Goal: Obtain resource: Obtain resource

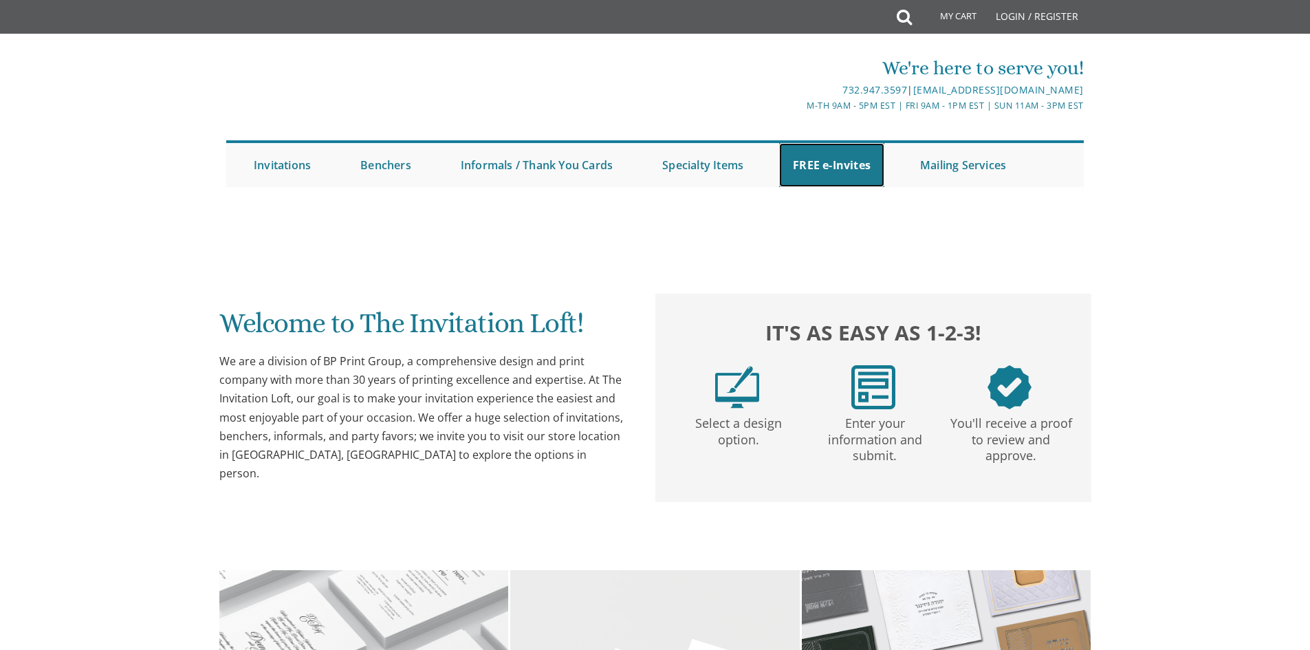
click at [830, 161] on link "FREE e-Invites" at bounding box center [831, 165] width 105 height 44
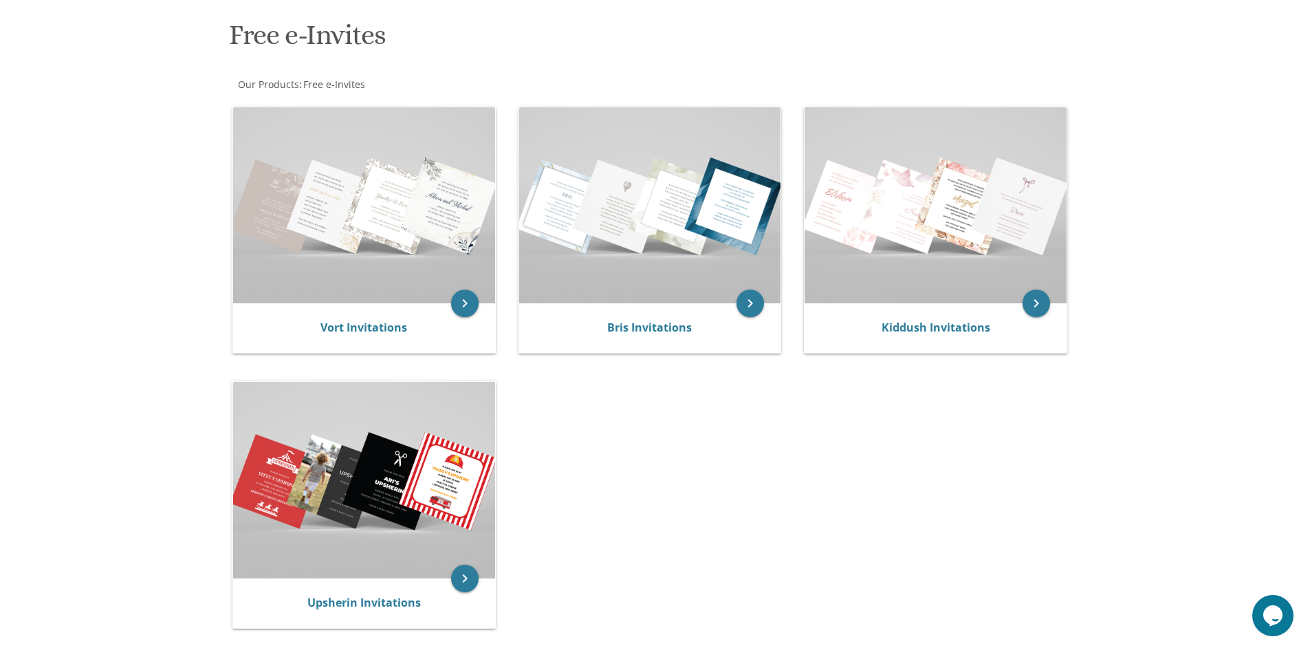
scroll to position [206, 0]
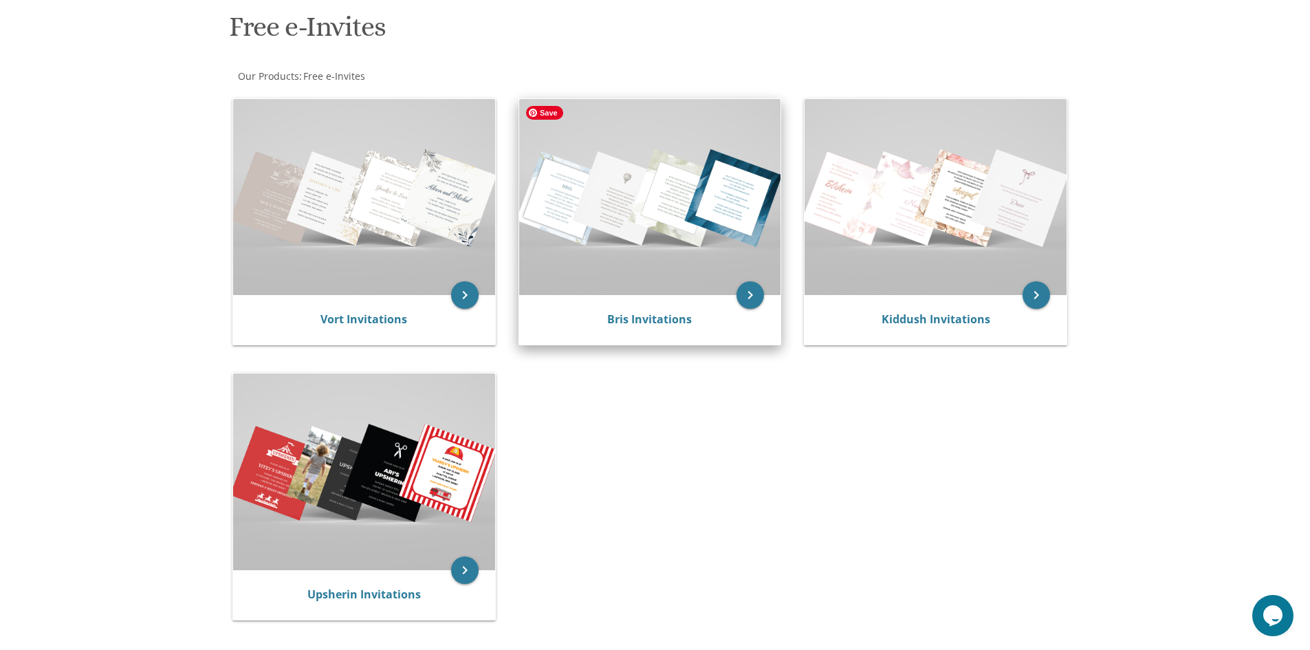
click at [660, 257] on img at bounding box center [650, 197] width 262 height 196
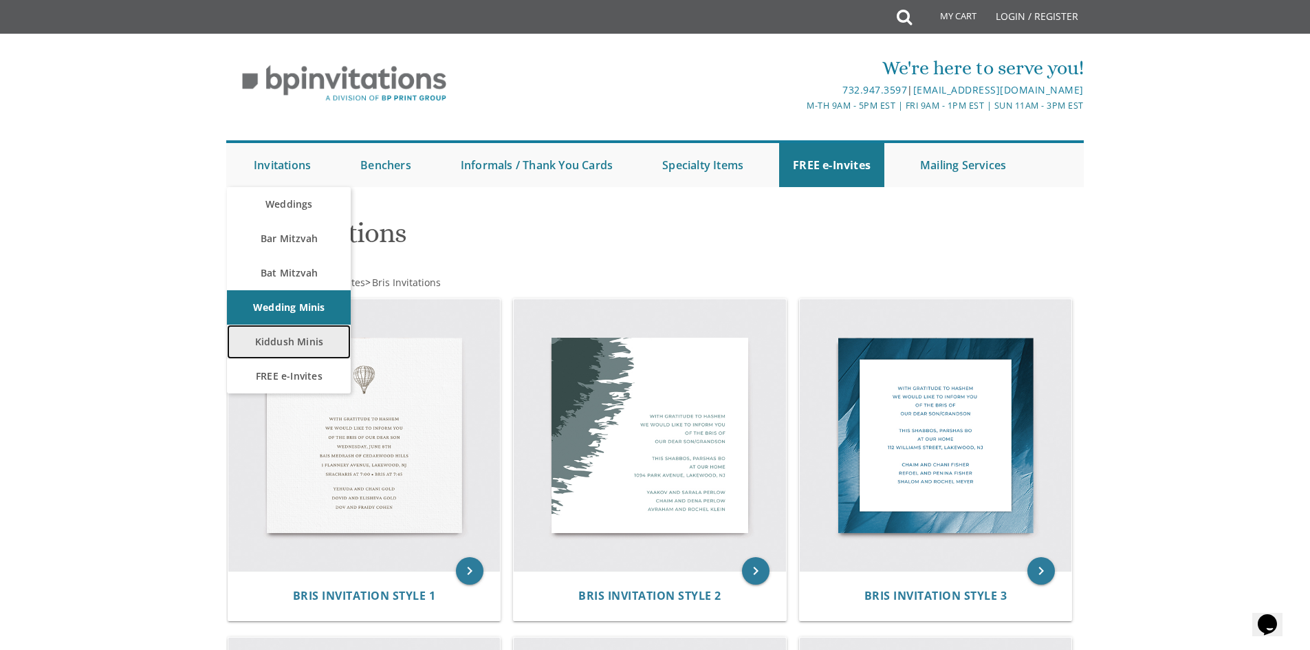
click at [269, 340] on link "Kiddush Minis" at bounding box center [289, 342] width 124 height 34
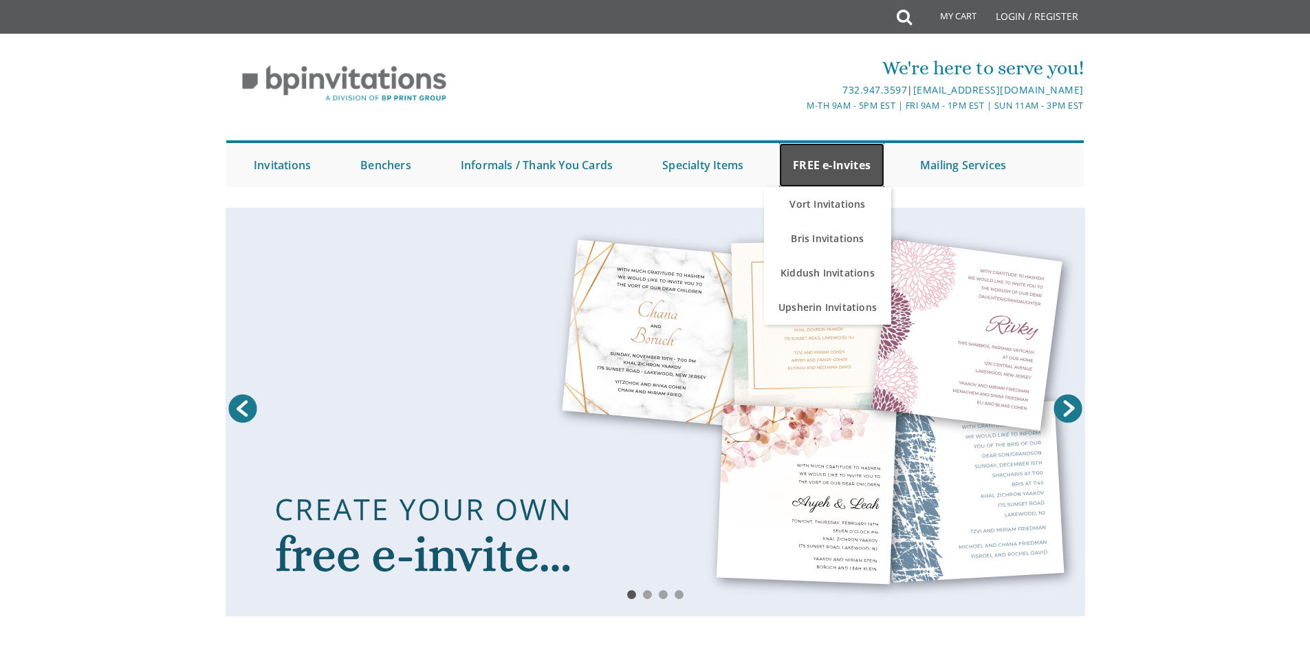
drag, startPoint x: 0, startPoint y: 0, endPoint x: 838, endPoint y: 166, distance: 854.6
click at [838, 166] on link "FREE e-Invites" at bounding box center [831, 165] width 105 height 44
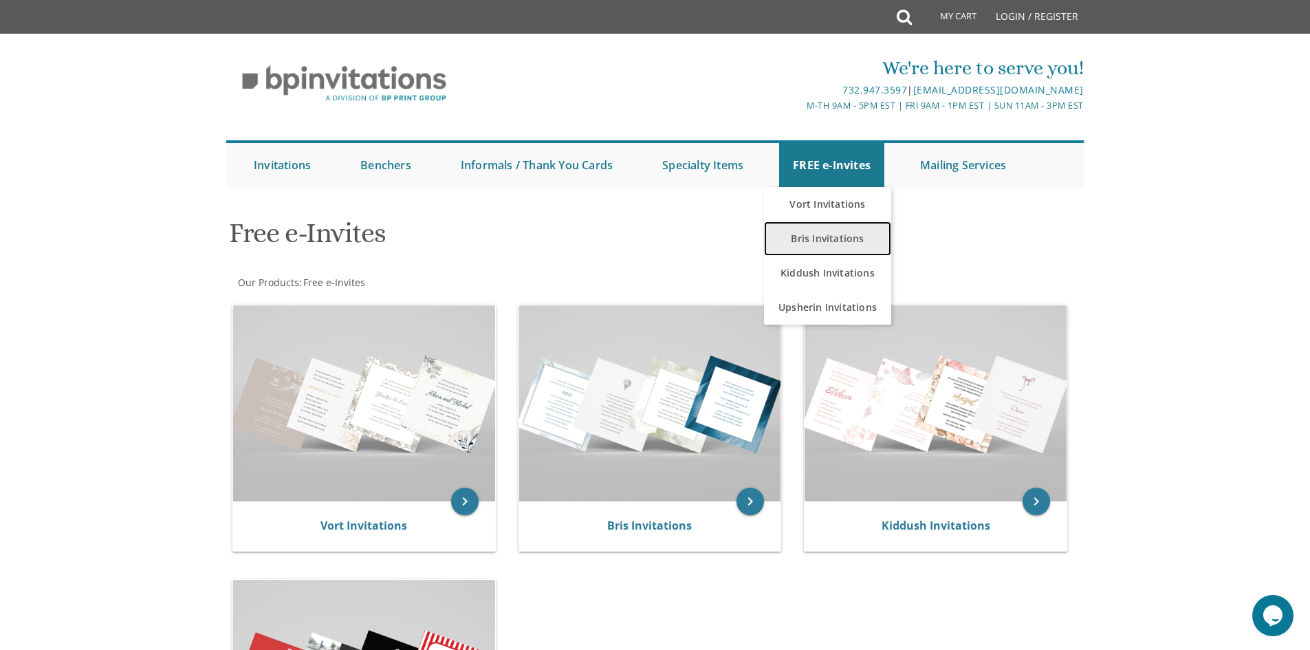
click at [817, 243] on link "Bris Invitations" at bounding box center [827, 238] width 127 height 34
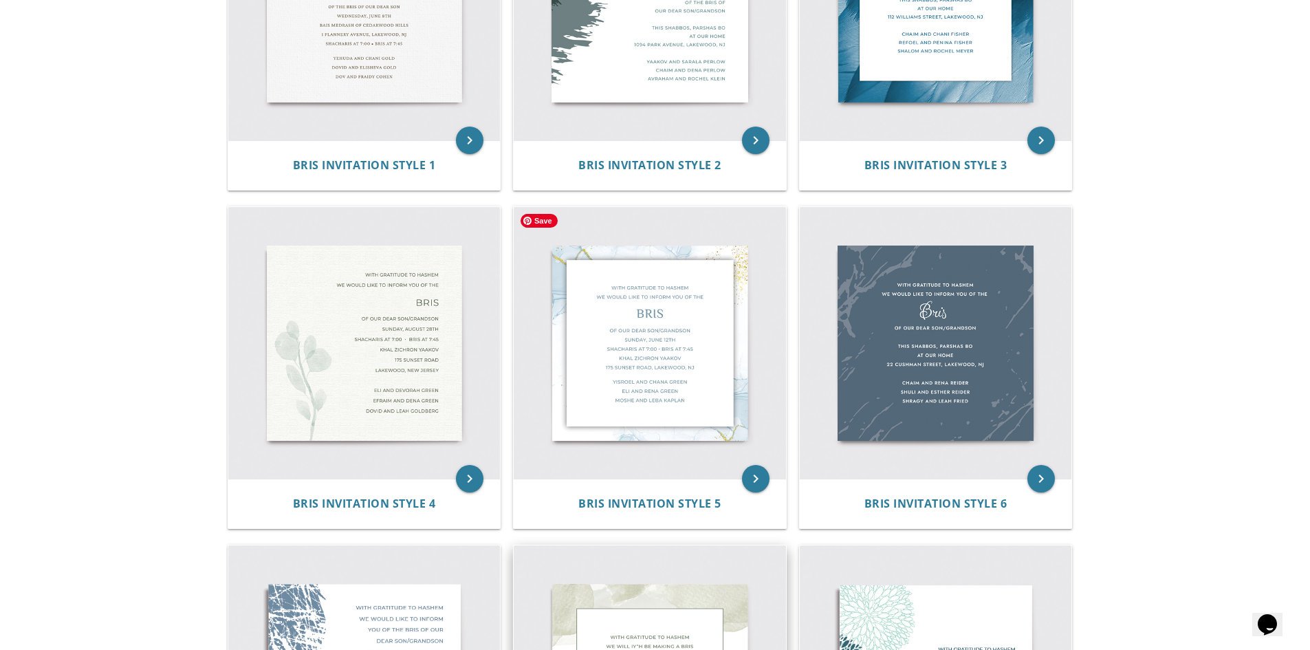
scroll to position [413, 0]
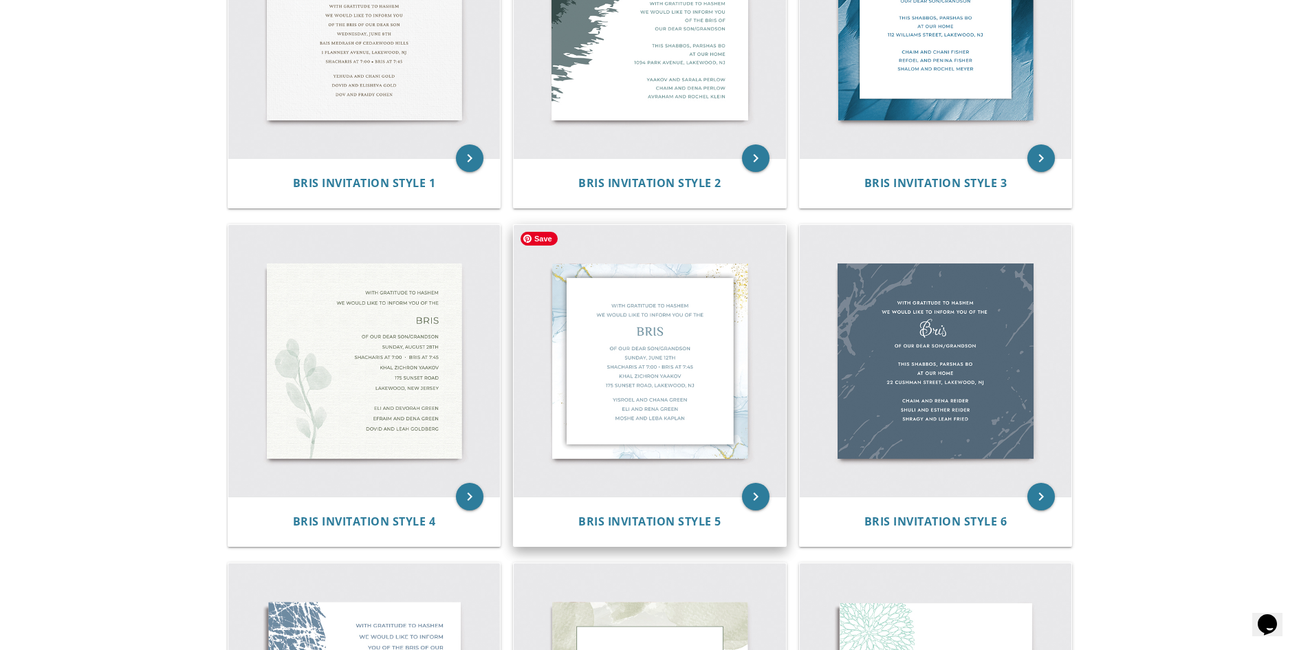
click at [657, 353] on img at bounding box center [650, 361] width 272 height 272
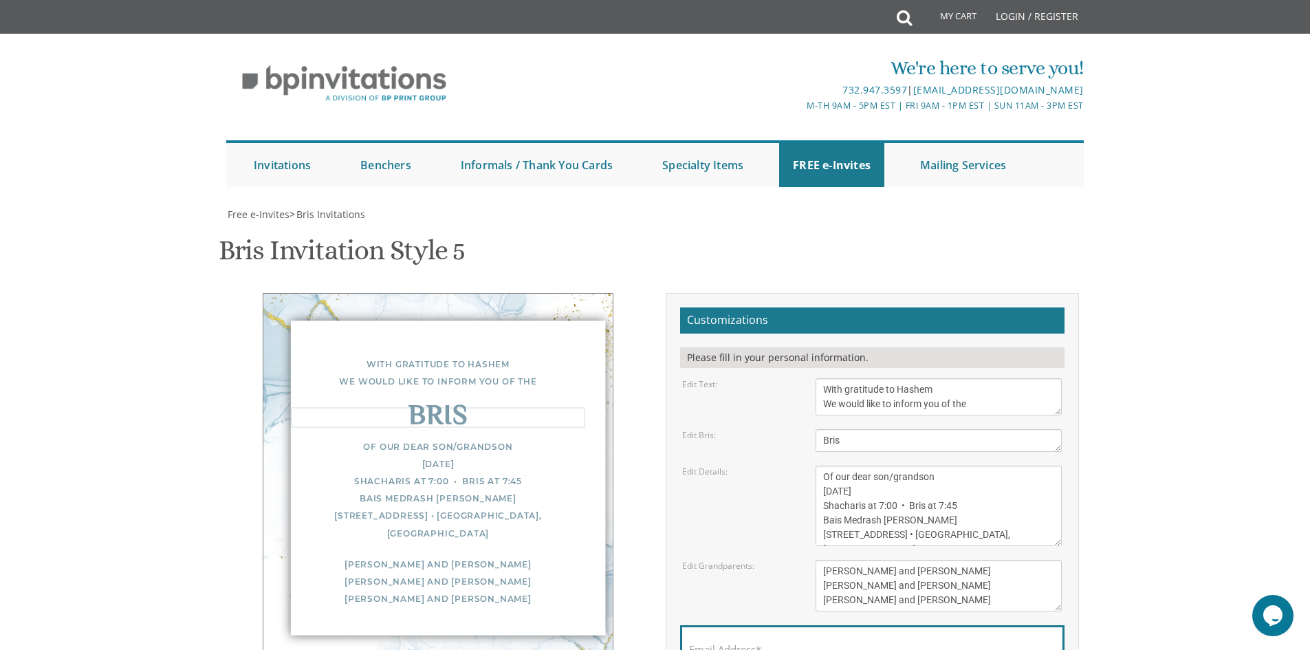
drag, startPoint x: 840, startPoint y: 439, endPoint x: 821, endPoint y: 439, distance: 18.6
click at [821, 439] on textarea "Bris" at bounding box center [939, 440] width 246 height 23
click at [904, 442] on textarea "Bris" at bounding box center [939, 440] width 246 height 23
type textarea "Shalom Zachor"
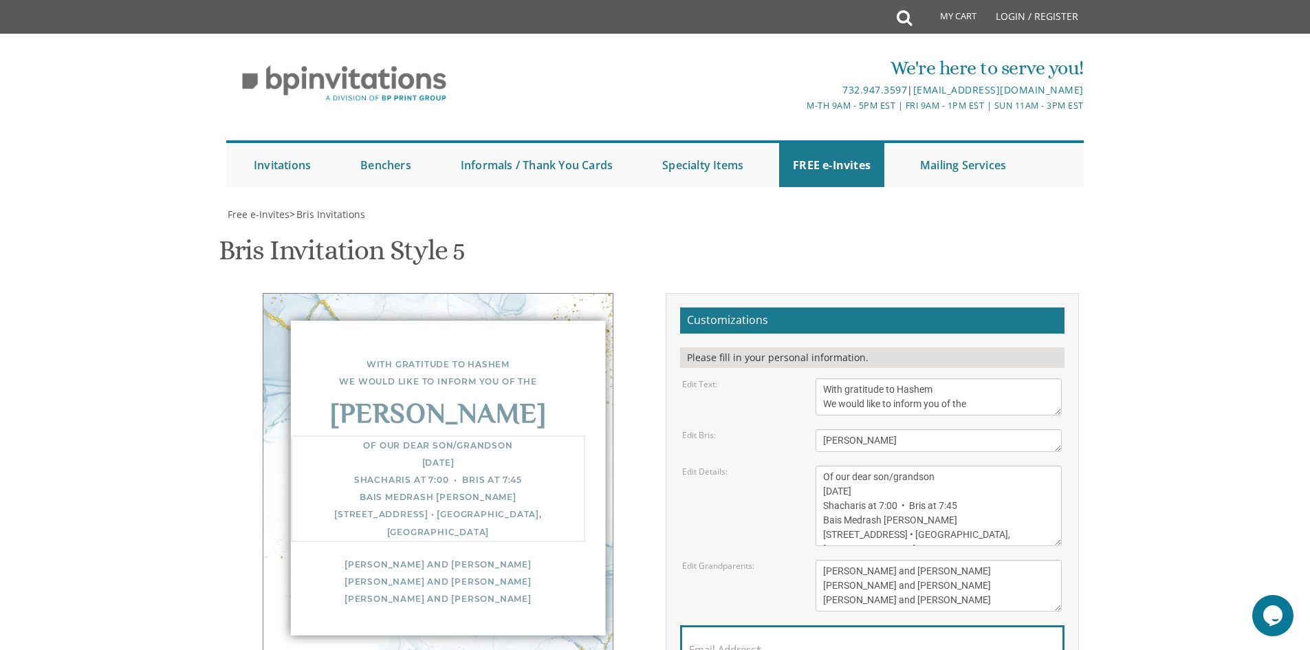
drag, startPoint x: 823, startPoint y: 422, endPoint x: 853, endPoint y: 424, distance: 31.0
click at [853, 466] on textarea "Of our dear son/grandson Sunday, December 1st Shacharis at 7:00 • Bris at 7:45 …" at bounding box center [939, 506] width 246 height 80
drag, startPoint x: 880, startPoint y: 423, endPoint x: 909, endPoint y: 424, distance: 28.9
click at [909, 466] on textarea "Of our dear son/grandson Sunday, December 1st Shacharis at 7:00 • Bris at 7:45 …" at bounding box center [939, 506] width 246 height 80
click at [923, 466] on textarea "Of our dear son/grandson Sunday, December 1st Shacharis at 7:00 • Bris at 7:45 …" at bounding box center [939, 506] width 246 height 80
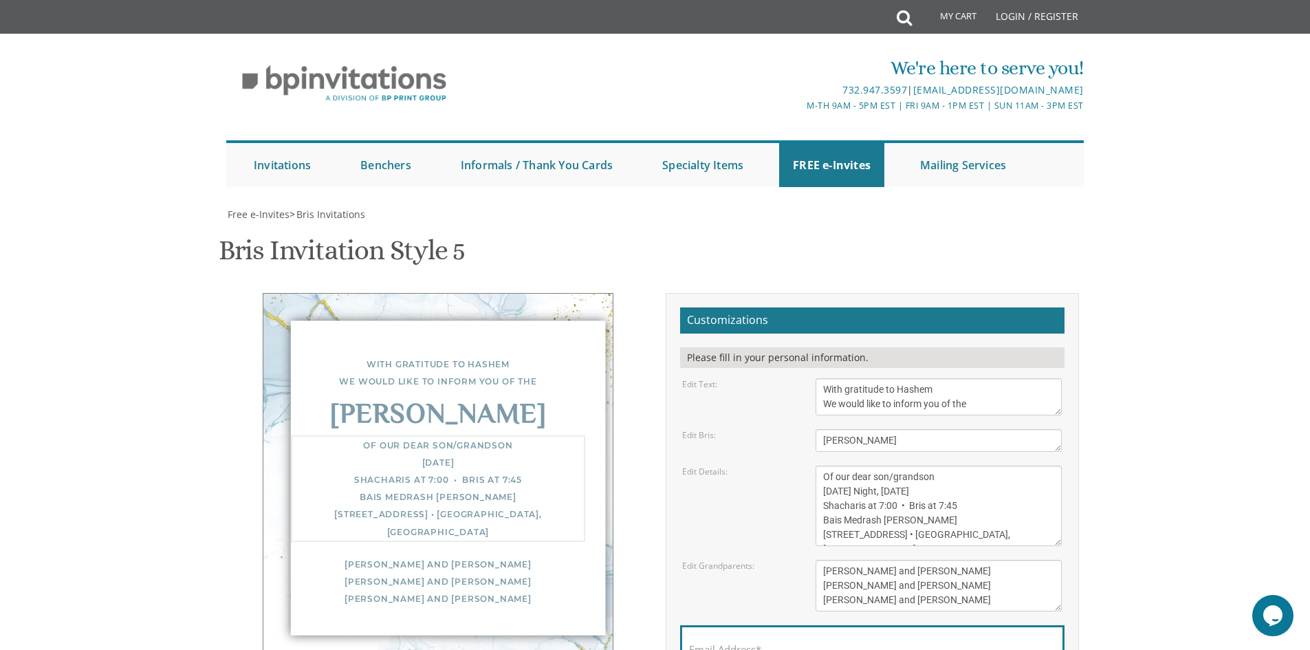
drag, startPoint x: 828, startPoint y: 437, endPoint x: 865, endPoint y: 437, distance: 37.1
click at [865, 466] on textarea "Of our dear son/grandson Sunday, December 1st Shacharis at 7:00 • Bris at 7:45 …" at bounding box center [939, 506] width 246 height 80
click at [836, 466] on textarea "Of our dear son/grandson Sunday, December 1st Shacharis at 7:00 • Bris at 7:45 …" at bounding box center [939, 506] width 246 height 80
click at [854, 466] on textarea "Of our dear son/grandson Sunday, December 1st Shacharis at 7:00 • Bris at 7:45 …" at bounding box center [939, 506] width 246 height 80
click at [928, 466] on textarea "Of our dear son/grandson Sunday, December 1st Shacharis at 7:00 • Bris at 7:45 …" at bounding box center [939, 506] width 246 height 80
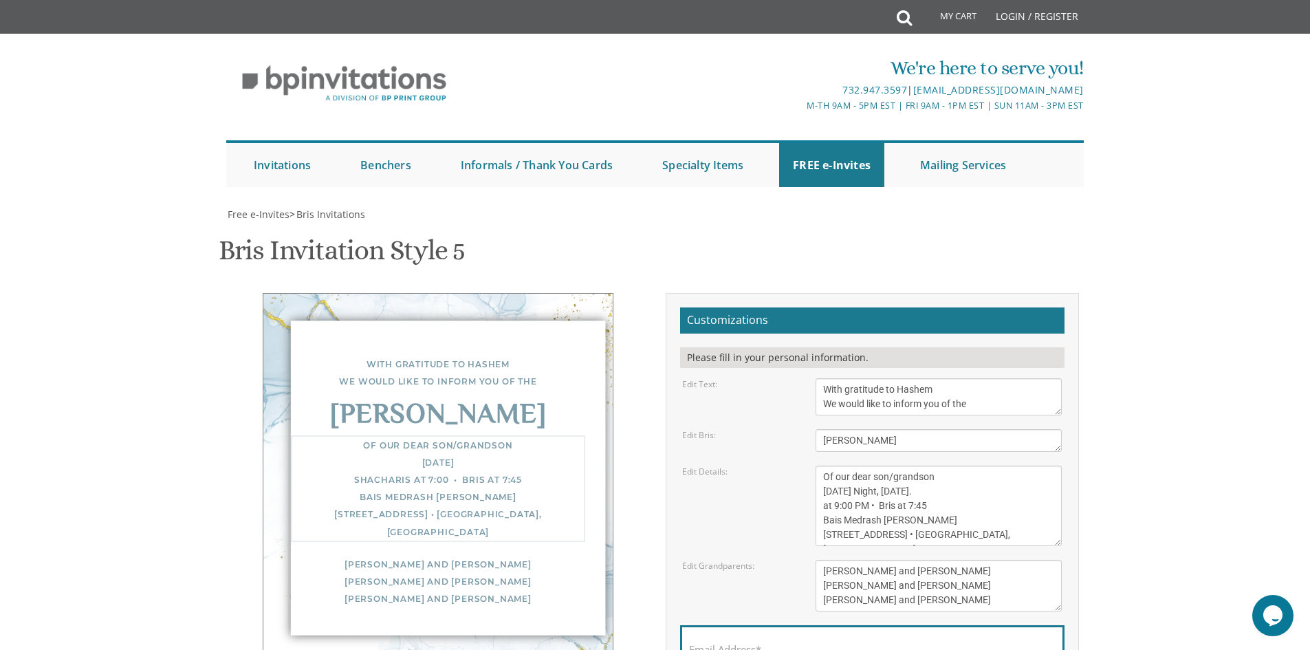
click at [939, 466] on textarea "Of our dear son/grandson Sunday, December 1st Shacharis at 7:00 • Bris at 7:45 …" at bounding box center [939, 506] width 246 height 80
click at [825, 466] on textarea "Of our dear son/grandson Sunday, December 1st Shacharis at 7:00 • Bris at 7:45 …" at bounding box center [939, 506] width 246 height 80
click at [863, 466] on textarea "Of our dear son/grandson Sunday, December 1st Shacharis at 7:00 • Bris at 7:45 …" at bounding box center [939, 506] width 246 height 80
drag, startPoint x: 932, startPoint y: 435, endPoint x: 955, endPoint y: 435, distance: 23.4
click at [955, 466] on textarea "Of our dear son/grandson Sunday, December 1st Shacharis at 7:00 • Bris at 7:45 …" at bounding box center [939, 506] width 246 height 80
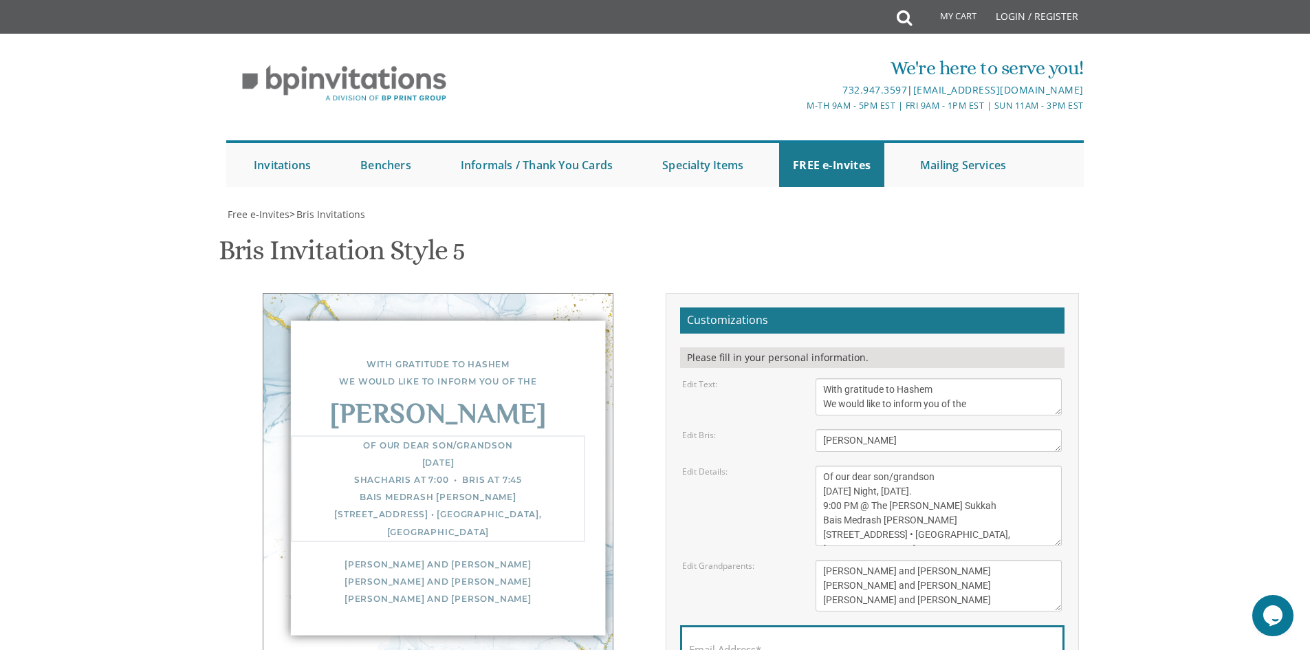
drag, startPoint x: 825, startPoint y: 448, endPoint x: 924, endPoint y: 454, distance: 99.9
click at [924, 466] on textarea "Of our dear son/grandson Sunday, December 1st Shacharis at 7:00 • Bris at 7:45 …" at bounding box center [939, 506] width 246 height 80
click at [862, 466] on textarea "Of our dear son/grandson Sunday, December 1st Shacharis at 7:00 • Bris at 7:45 …" at bounding box center [939, 506] width 246 height 80
click at [928, 466] on textarea "Of our dear son/grandson Sunday, December 1st Shacharis at 7:00 • Bris at 7:45 …" at bounding box center [939, 506] width 246 height 80
click at [823, 466] on textarea "Of our dear son/grandson Sunday, December 1st Shacharis at 7:00 • Bris at 7:45 …" at bounding box center [939, 506] width 246 height 80
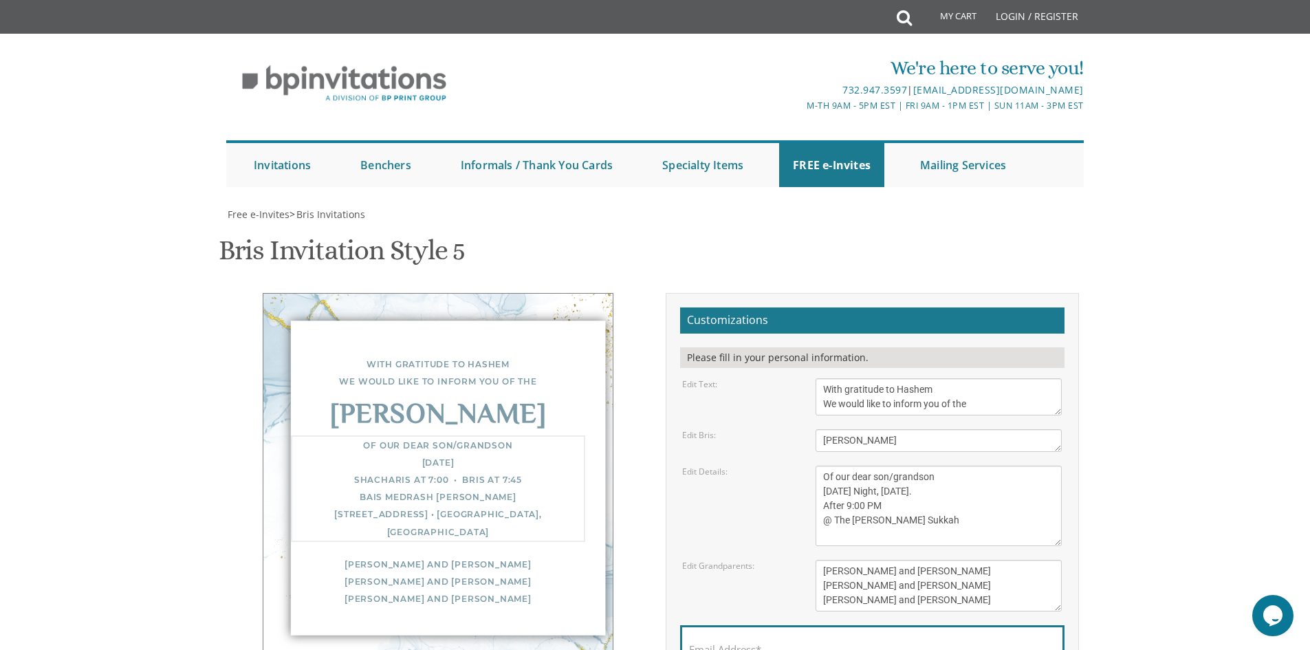
click at [827, 467] on textarea "Of our dear son/grandson Sunday, December 1st Shacharis at 7:00 • Bris at 7:45 …" at bounding box center [939, 506] width 246 height 80
click at [962, 466] on textarea "Of our dear son/grandson [DATE] Shacharis at 7:00 • Bris at 7:45 Bais Medrash […" at bounding box center [939, 506] width 246 height 80
type textarea "Of our dear son/grandson Friday Night, October 10 th. After 9:00 PM @ The Rothm…"
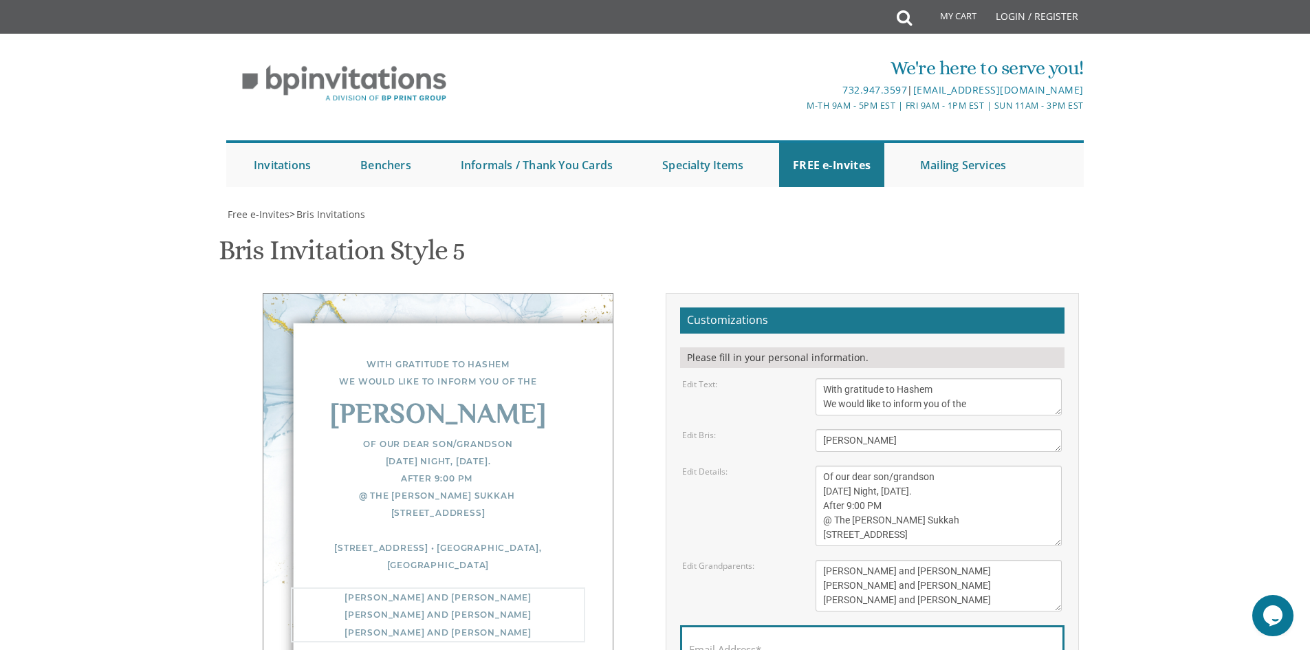
drag, startPoint x: 824, startPoint y: 501, endPoint x: 926, endPoint y: 503, distance: 102.5
click at [926, 560] on textarea "[PERSON_NAME] and [PERSON_NAME] [PERSON_NAME] and [PERSON_NAME] [PERSON_NAME] a…" at bounding box center [939, 586] width 246 height 52
drag, startPoint x: 824, startPoint y: 516, endPoint x: 926, endPoint y: 532, distance: 103.6
click at [926, 560] on textarea "[PERSON_NAME] and [PERSON_NAME] [PERSON_NAME] and [PERSON_NAME] [PERSON_NAME] a…" at bounding box center [939, 586] width 246 height 52
click at [825, 560] on textarea "[PERSON_NAME] and [PERSON_NAME] [PERSON_NAME] and [PERSON_NAME] [PERSON_NAME] a…" at bounding box center [939, 586] width 246 height 52
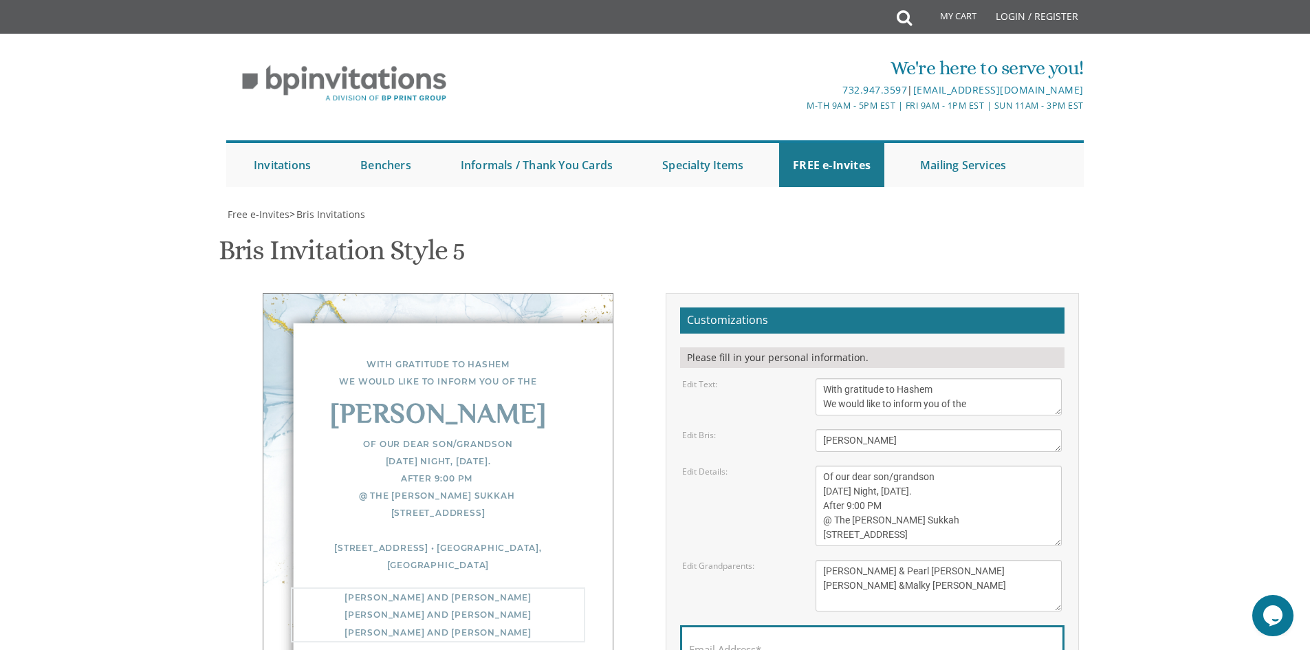
click at [827, 560] on textarea "[PERSON_NAME] and [PERSON_NAME] [PERSON_NAME] and [PERSON_NAME] [PERSON_NAME] a…" at bounding box center [939, 586] width 246 height 52
click at [852, 560] on textarea "[PERSON_NAME] and [PERSON_NAME] [PERSON_NAME] and [PERSON_NAME] [PERSON_NAME] a…" at bounding box center [939, 586] width 246 height 52
type textarea "Yossi & Simi Rothman Aaron & Pearl Leah Rothman Sruli & Malky Frischman"
click at [708, 642] on label "Email Address*" at bounding box center [725, 649] width 72 height 14
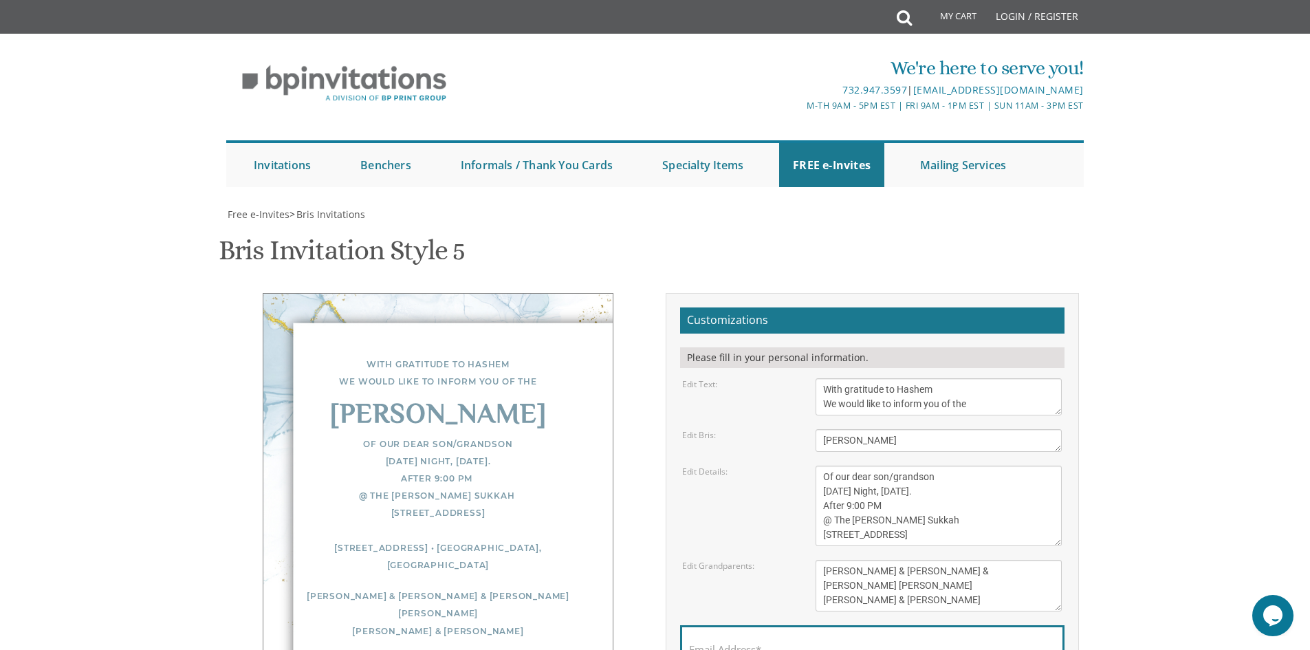
click at [708, 649] on input "Email Address*" at bounding box center [872, 657] width 367 height 17
drag, startPoint x: 826, startPoint y: 340, endPoint x: 917, endPoint y: 393, distance: 106.0
click at [917, 466] on textarea "Of our dear son/grandson [DATE] Shacharis at 7:00 • Bris at 7:45 Bais Medrash […" at bounding box center [939, 506] width 246 height 80
click at [662, 225] on div "Bris Invitation Style 5 SKU: bris5" at bounding box center [655, 252] width 873 height 54
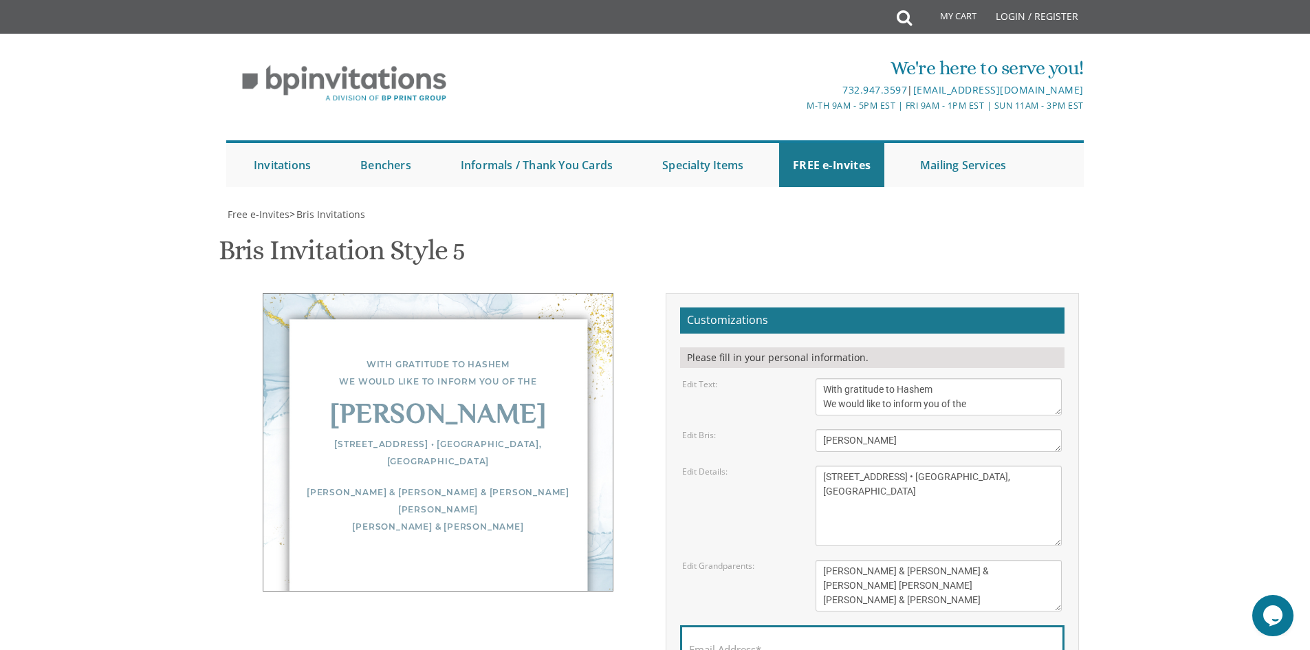
scroll to position [0, 0]
click at [836, 478] on textarea "Of our dear son/grandson [DATE] Shacharis at 7:00 • Bris at 7:45 Bais Medrash […" at bounding box center [939, 506] width 246 height 80
paste textarea "Of our dear son/grandson Friday Night, October 10 th. After 9:00 PM @ The Rothm…"
drag, startPoint x: 823, startPoint y: 534, endPoint x: 986, endPoint y: 527, distance: 162.5
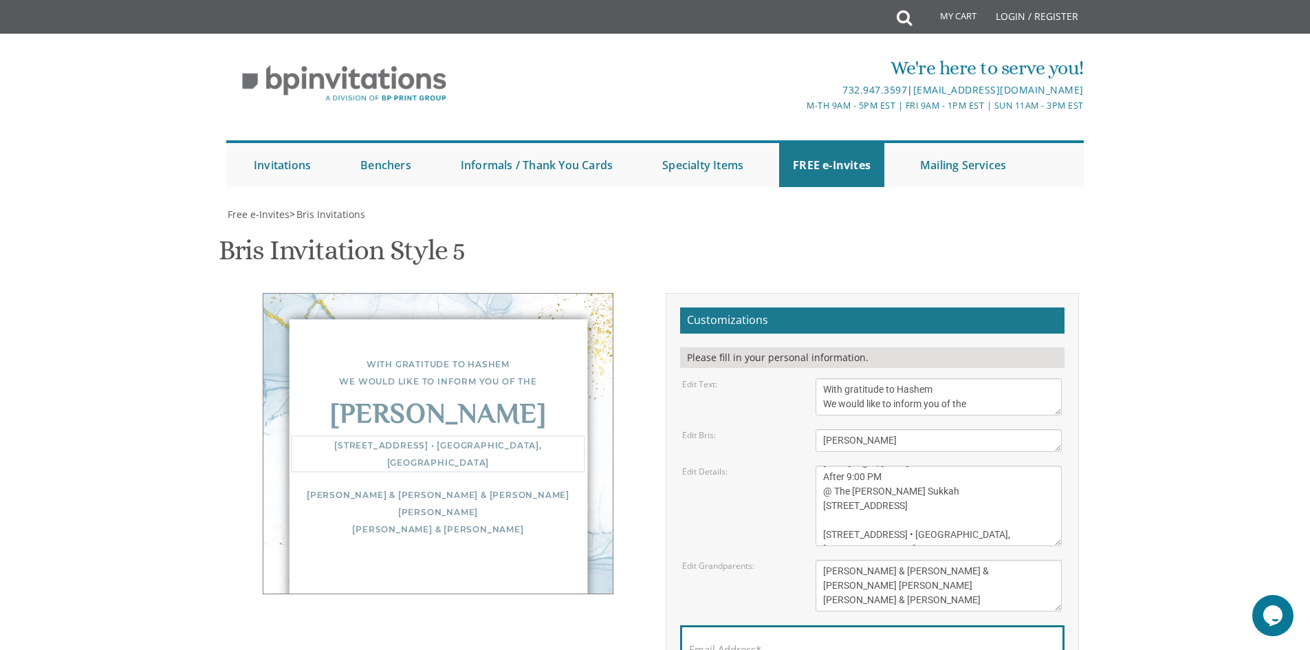
click at [986, 527] on textarea "Of our dear son/grandson [DATE] Shacharis at 7:00 • Bris at 7:45 Bais Medrash […" at bounding box center [939, 506] width 246 height 80
click at [931, 493] on textarea "Of our dear son/grandson [DATE] Shacharis at 7:00 • Bris at 7:45 Bais Medrash […" at bounding box center [939, 506] width 246 height 80
type textarea "Of our dear son/grandson Friday Night, October 10th. After 9:00 PM @ The Rothma…"
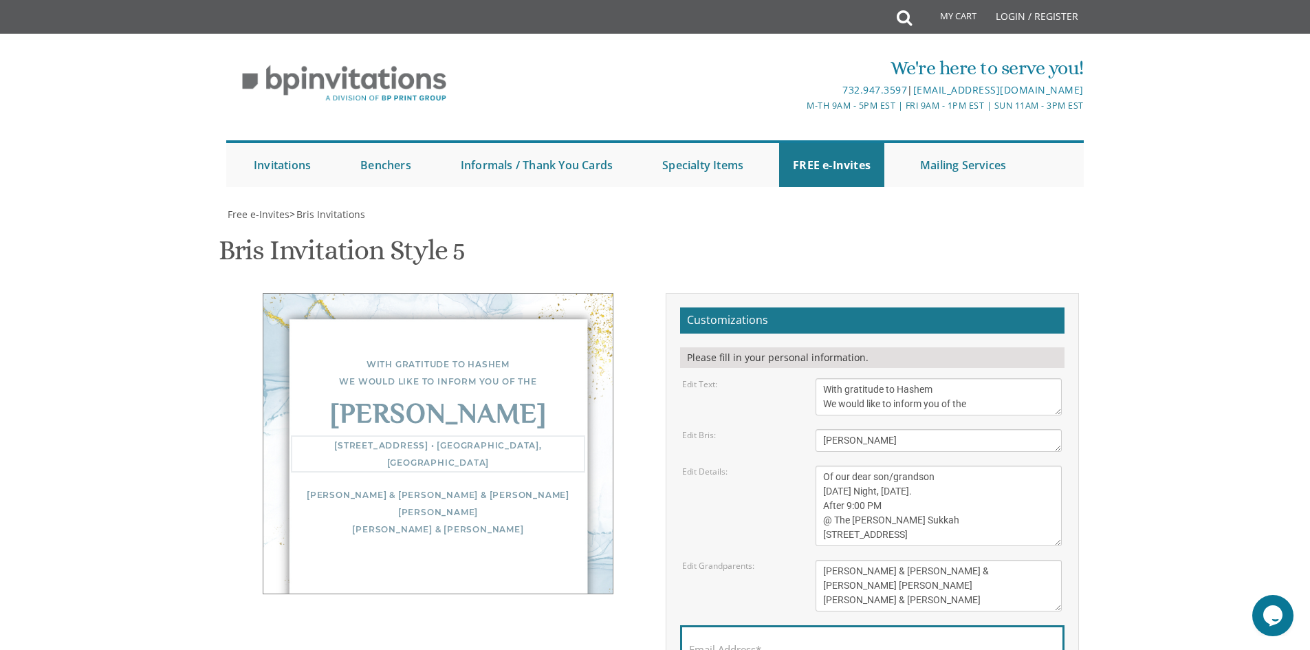
click at [722, 649] on input "Email Address*" at bounding box center [872, 657] width 367 height 17
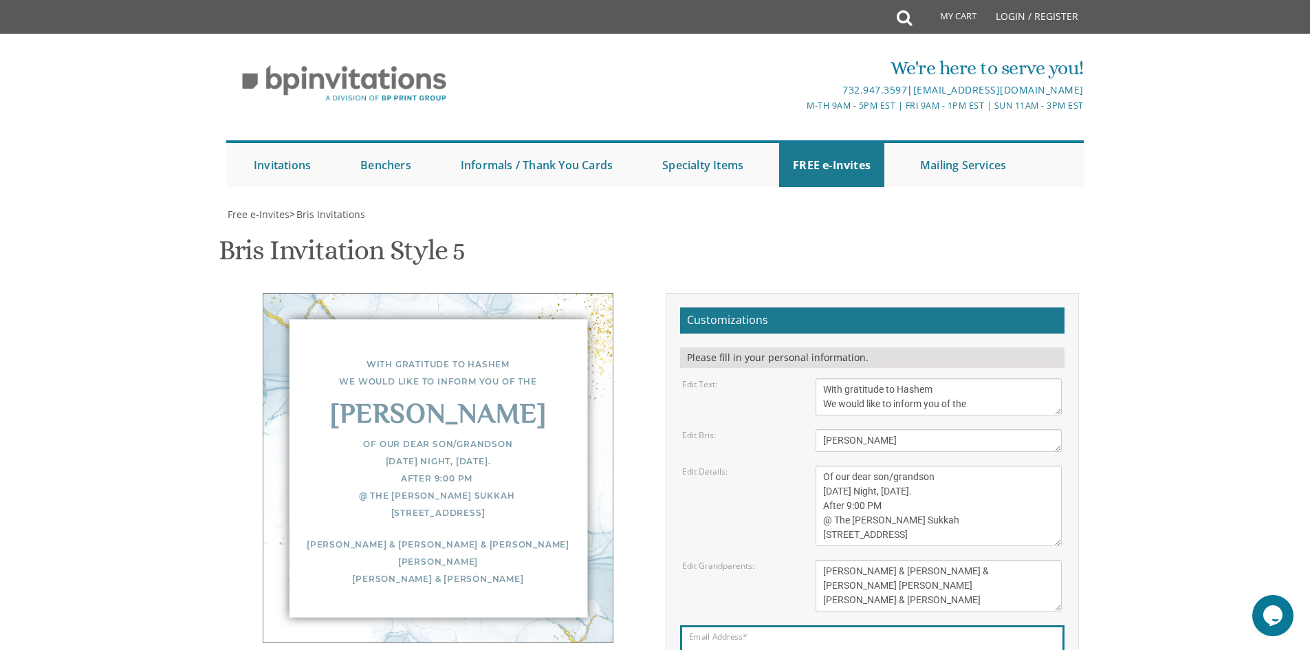
type input "[EMAIL_ADDRESS][DOMAIN_NAME]"
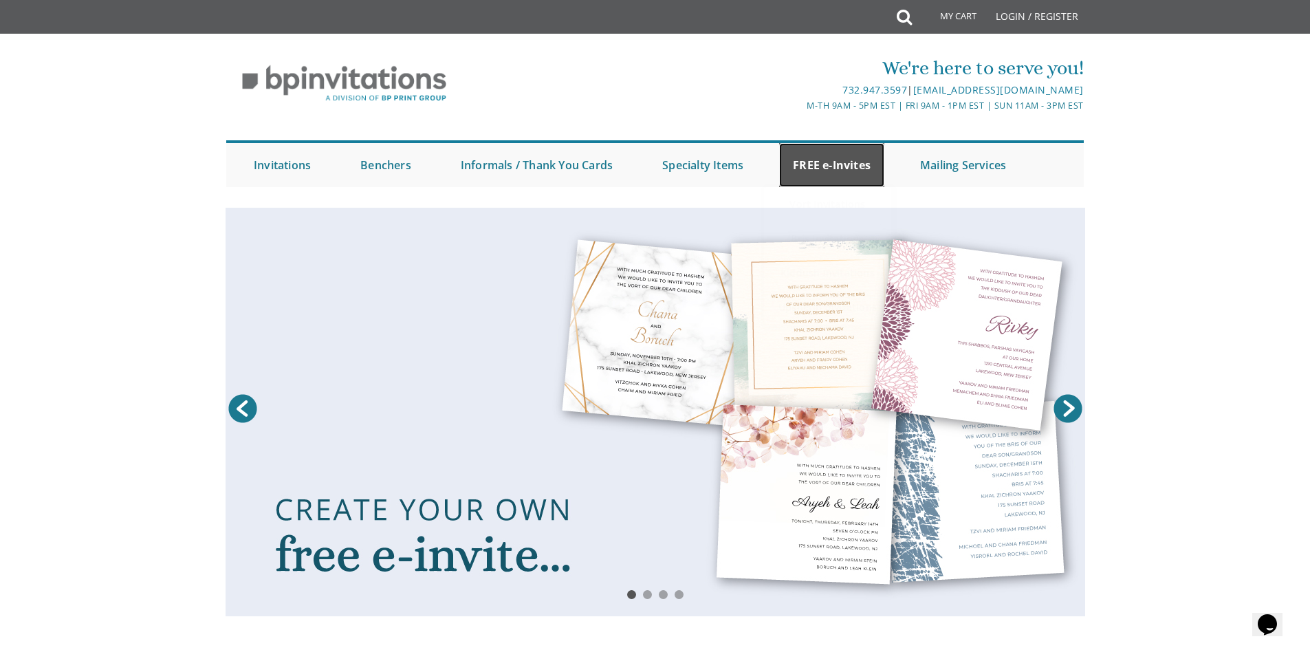
click at [803, 172] on link "FREE e-Invites" at bounding box center [831, 165] width 105 height 44
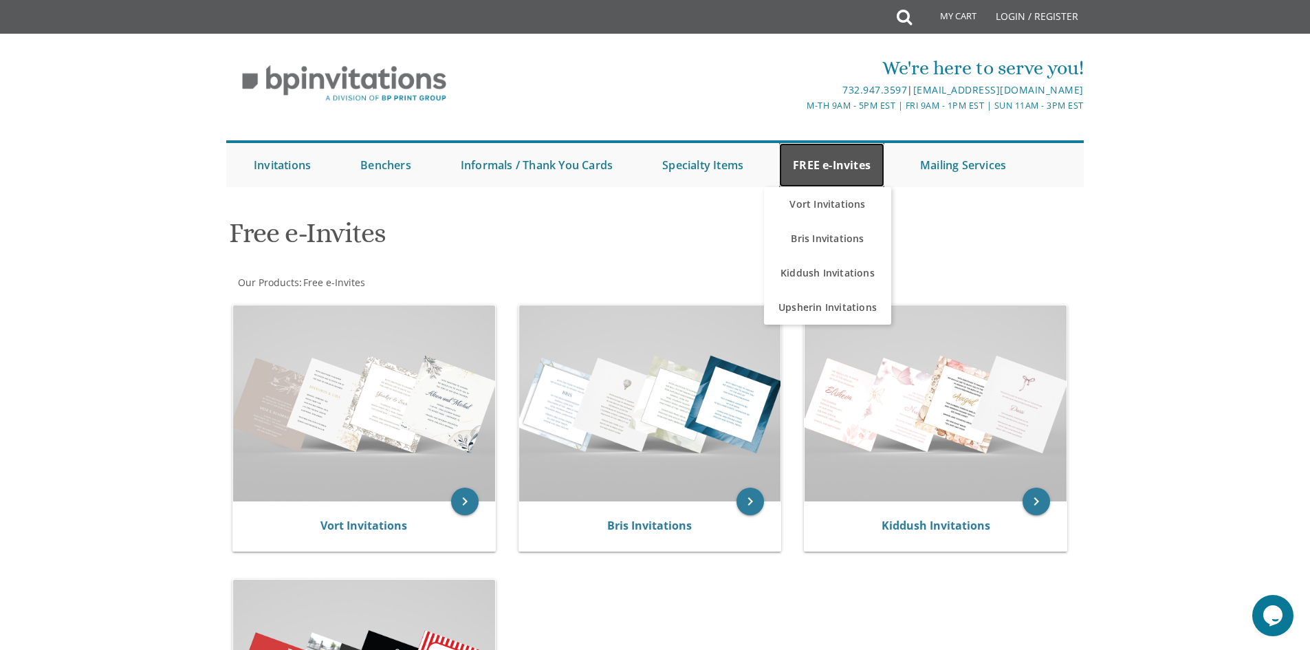
click at [824, 167] on link "FREE e-Invites" at bounding box center [831, 165] width 105 height 44
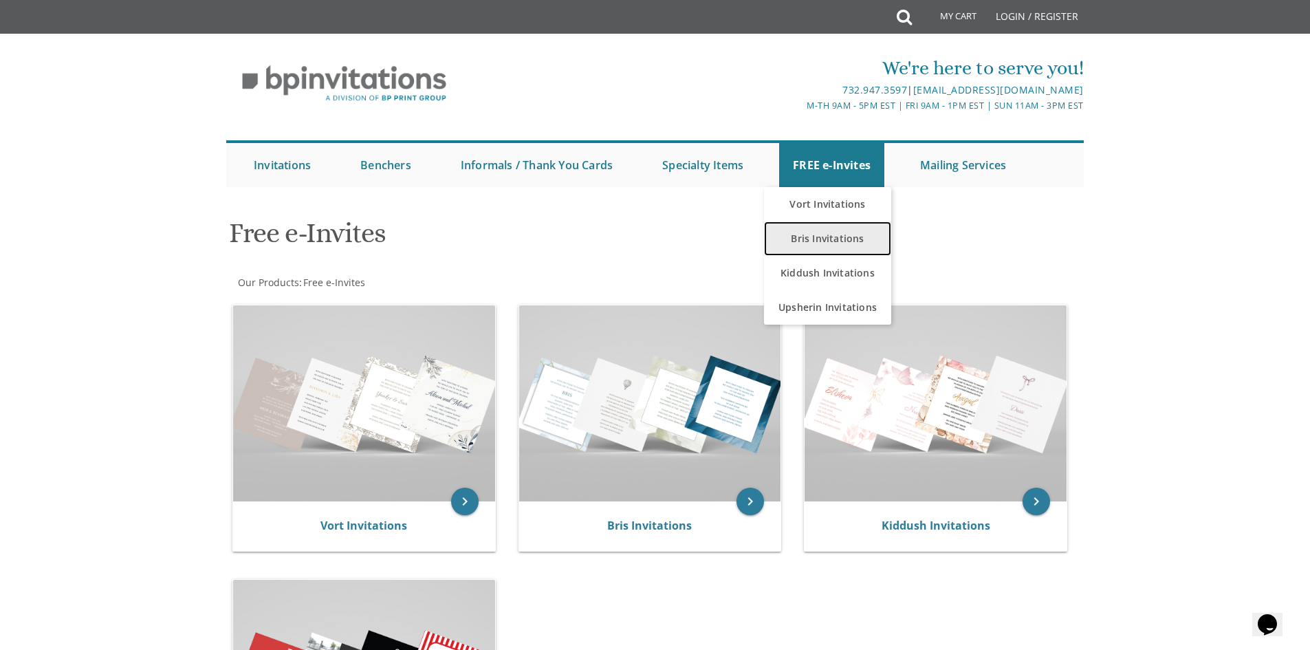
click at [816, 239] on link "Bris Invitations" at bounding box center [827, 238] width 127 height 34
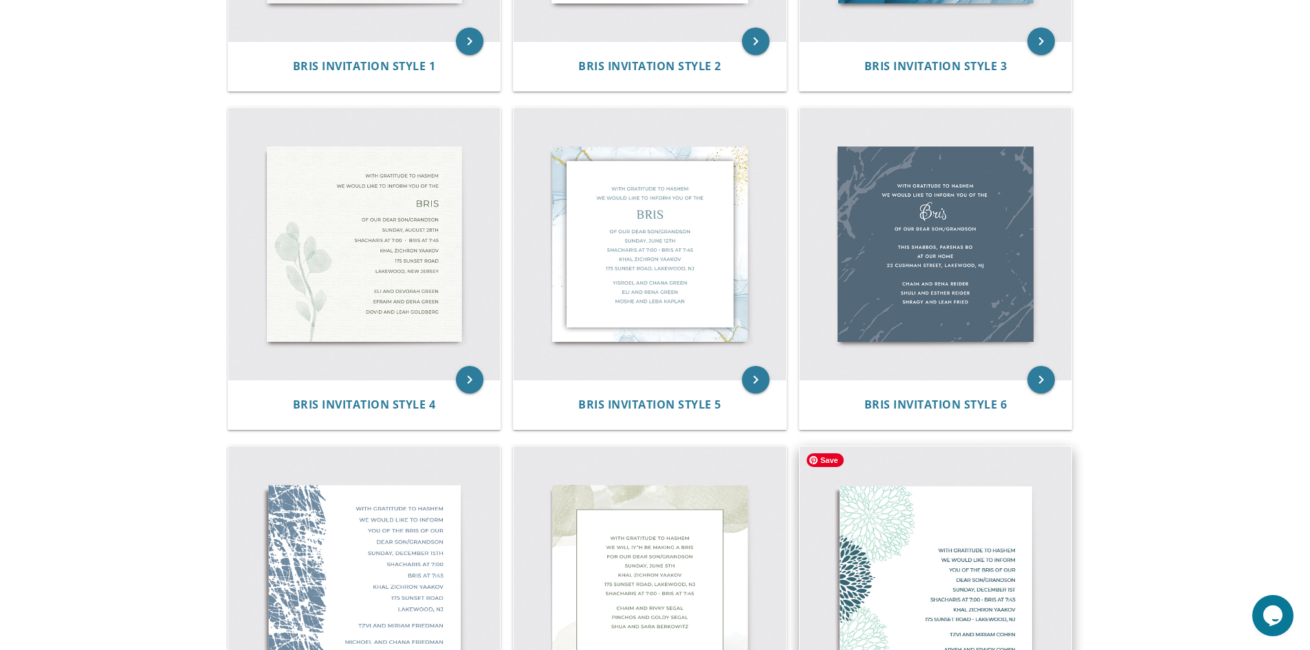
scroll to position [481, 0]
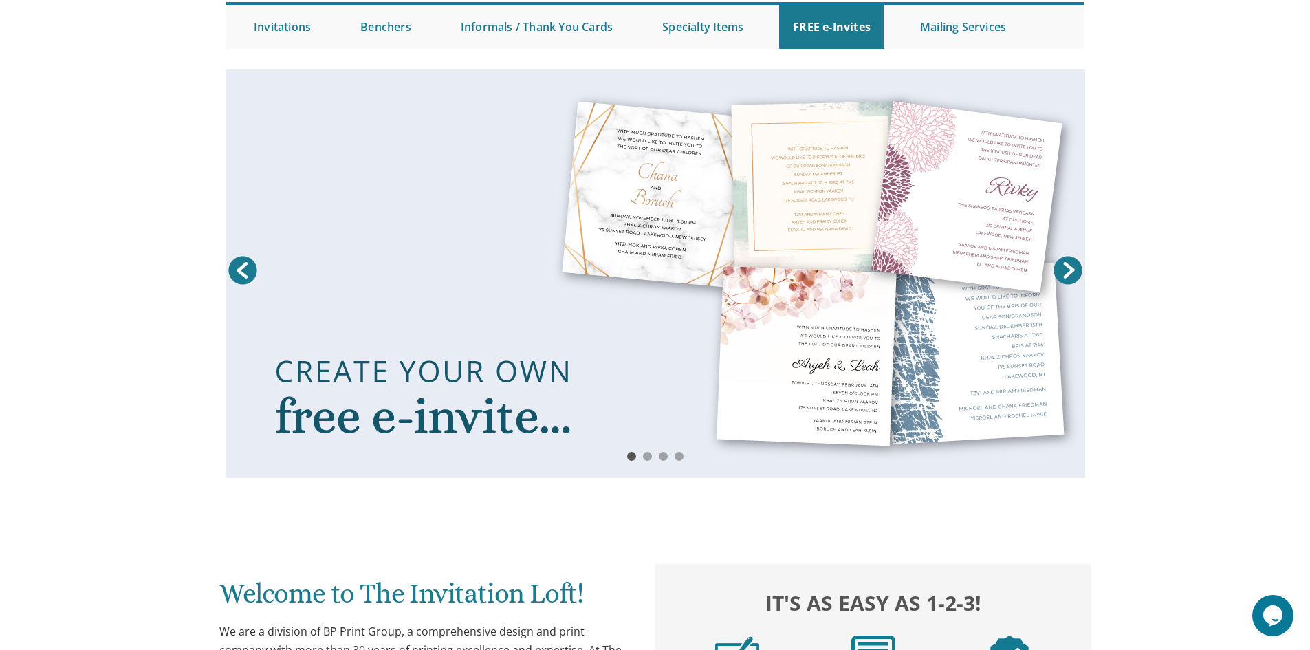
scroll to position [138, 0]
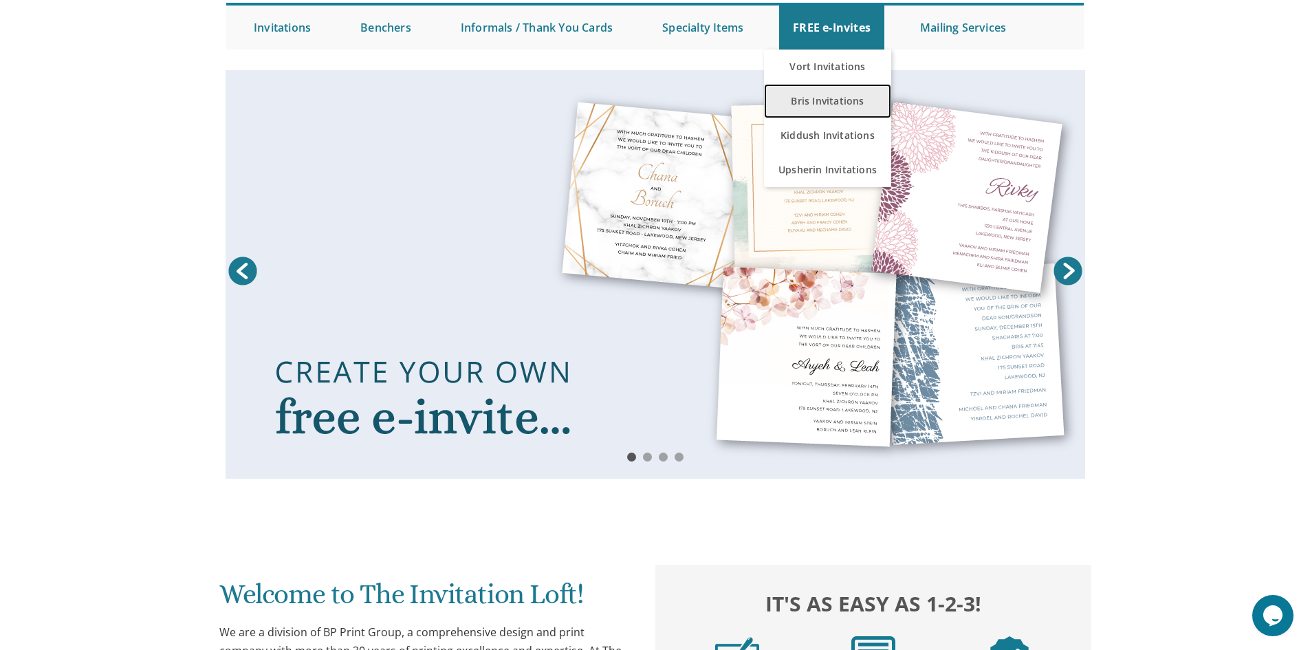
click at [834, 99] on link "Bris Invitations" at bounding box center [827, 101] width 127 height 34
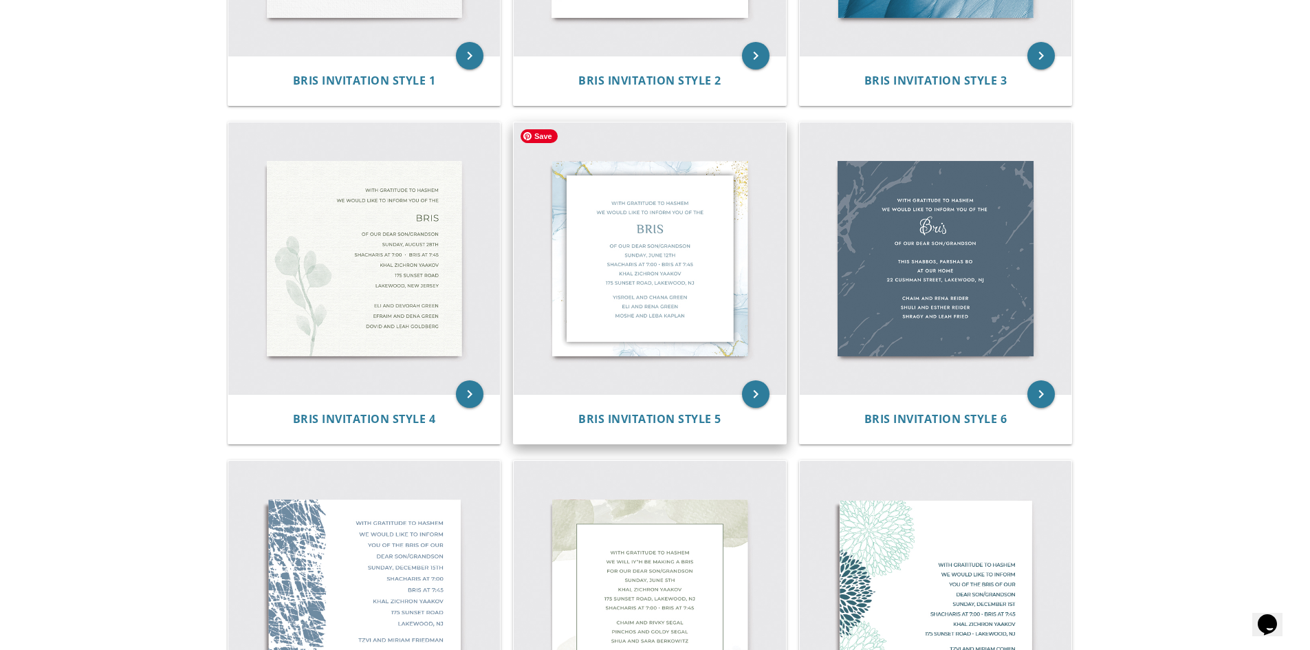
scroll to position [550, 0]
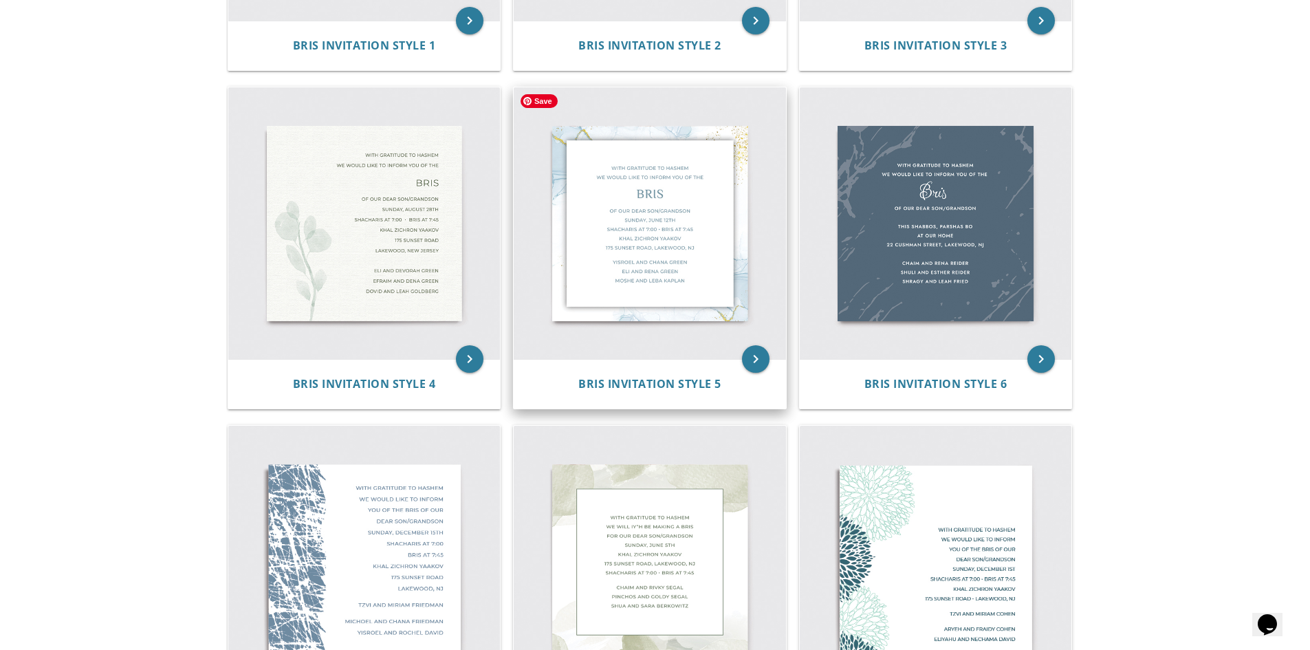
click at [642, 212] on img at bounding box center [650, 223] width 272 height 272
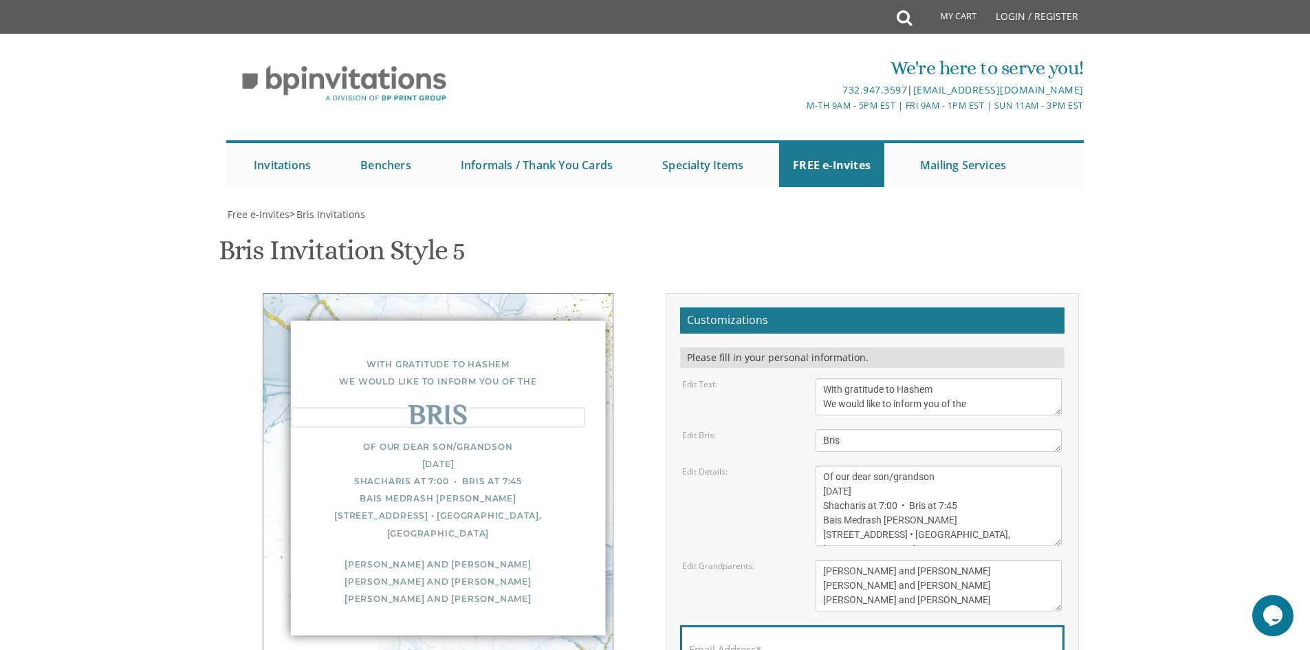
drag, startPoint x: 847, startPoint y: 442, endPoint x: 820, endPoint y: 442, distance: 26.8
click at [820, 442] on textarea "Bris" at bounding box center [939, 440] width 246 height 23
type textarea "Shalom Zachor"
drag, startPoint x: 823, startPoint y: 492, endPoint x: 853, endPoint y: 492, distance: 29.6
click at [853, 492] on textarea "Of our dear son/grandson [DATE] Shacharis at 7:00 • Bris at 7:45 Bais Medrash […" at bounding box center [939, 506] width 246 height 80
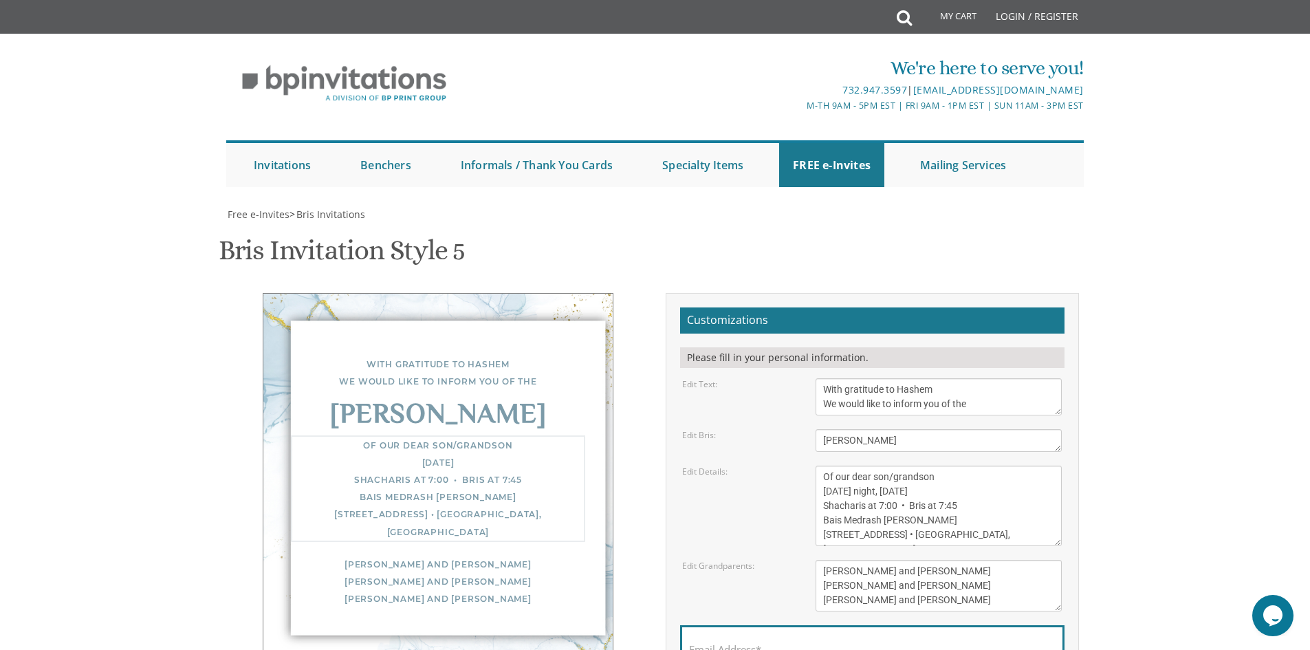
drag, startPoint x: 880, startPoint y: 490, endPoint x: 906, endPoint y: 490, distance: 25.4
click at [906, 490] on textarea "Of our dear son/grandson [DATE] Shacharis at 7:00 • Bris at 7:45 Bais Medrash […" at bounding box center [939, 506] width 246 height 80
click at [917, 489] on textarea "Of our dear son/grandson [DATE] Shacharis at 7:00 • Bris at 7:45 Bais Medrash […" at bounding box center [939, 506] width 246 height 80
drag, startPoint x: 823, startPoint y: 504, endPoint x: 874, endPoint y: 504, distance: 50.9
click at [874, 504] on textarea "Of our dear son/grandson [DATE] Shacharis at 7:00 • Bris at 7:45 Bais Medrash […" at bounding box center [939, 506] width 246 height 80
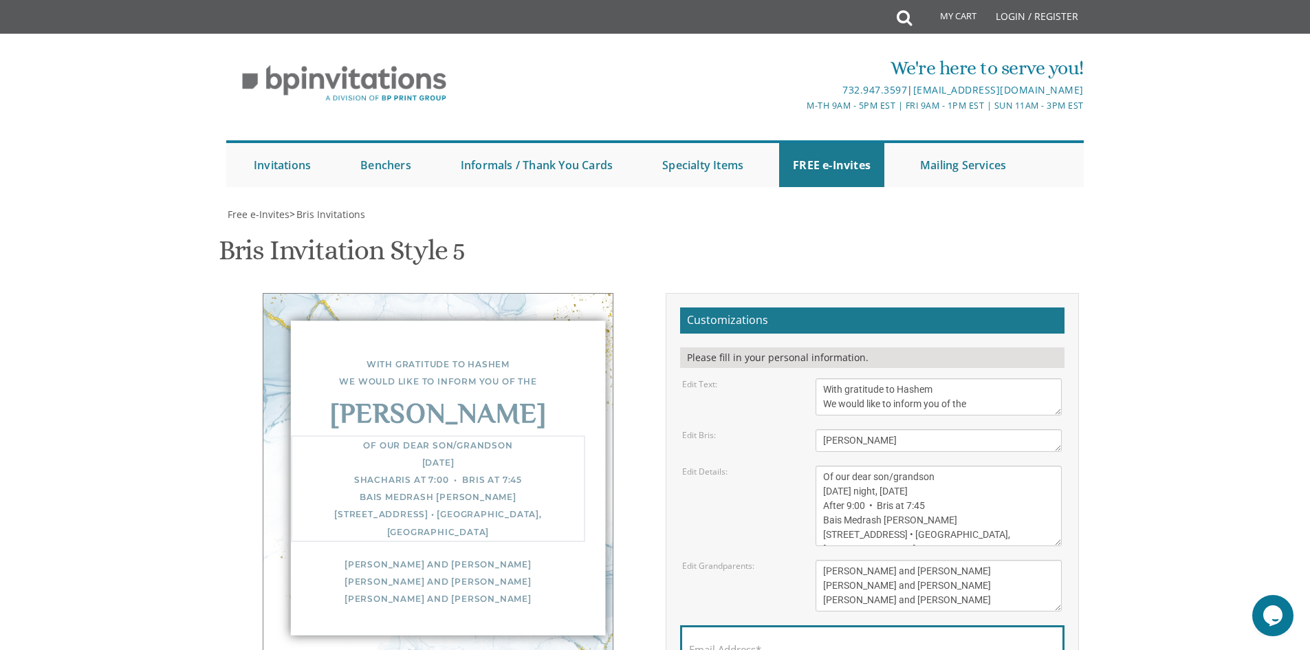
click at [864, 507] on textarea "Of our dear son/grandson [DATE] Shacharis at 7:00 • Bris at 7:45 Bais Medrash […" at bounding box center [939, 506] width 246 height 80
click at [886, 504] on textarea "Of our dear son/grandson [DATE] Shacharis at 7:00 • Bris at 7:45 Bais Medrash […" at bounding box center [939, 506] width 246 height 80
drag, startPoint x: 886, startPoint y: 506, endPoint x: 944, endPoint y: 503, distance: 57.8
click at [944, 503] on textarea "Of our dear son/grandson [DATE] Shacharis at 7:00 • Bris at 7:45 Bais Medrash […" at bounding box center [939, 506] width 246 height 80
drag, startPoint x: 820, startPoint y: 519, endPoint x: 924, endPoint y: 521, distance: 103.9
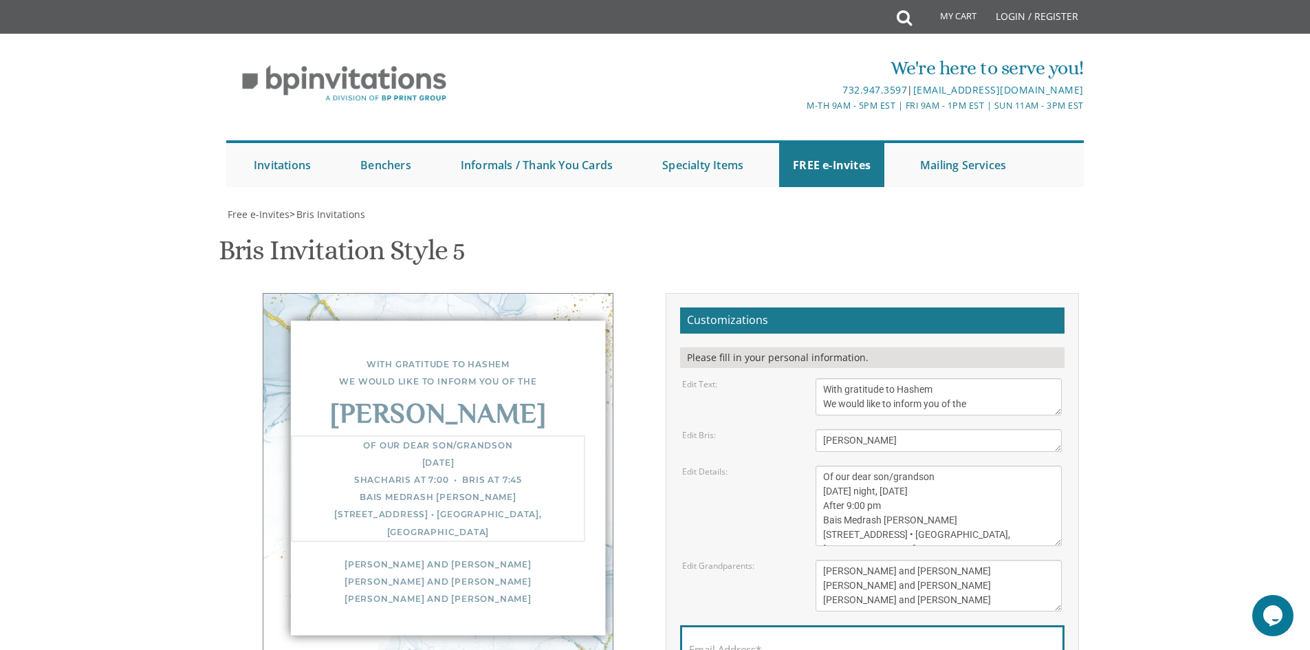
click at [924, 521] on textarea "Of our dear son/grandson [DATE] Shacharis at 7:00 • Bris at 7:45 Bais Medrash […" at bounding box center [939, 506] width 246 height 80
drag, startPoint x: 831, startPoint y: 535, endPoint x: 988, endPoint y: 538, distance: 156.8
click at [988, 538] on textarea "Of our dear son/grandson [DATE] Shacharis at 7:00 • Bris at 7:45 Bais Medrash […" at bounding box center [939, 506] width 246 height 80
type textarea "Of our dear son/grandson Friday night, October 10th After 9:00 pm Rothman Sukka…"
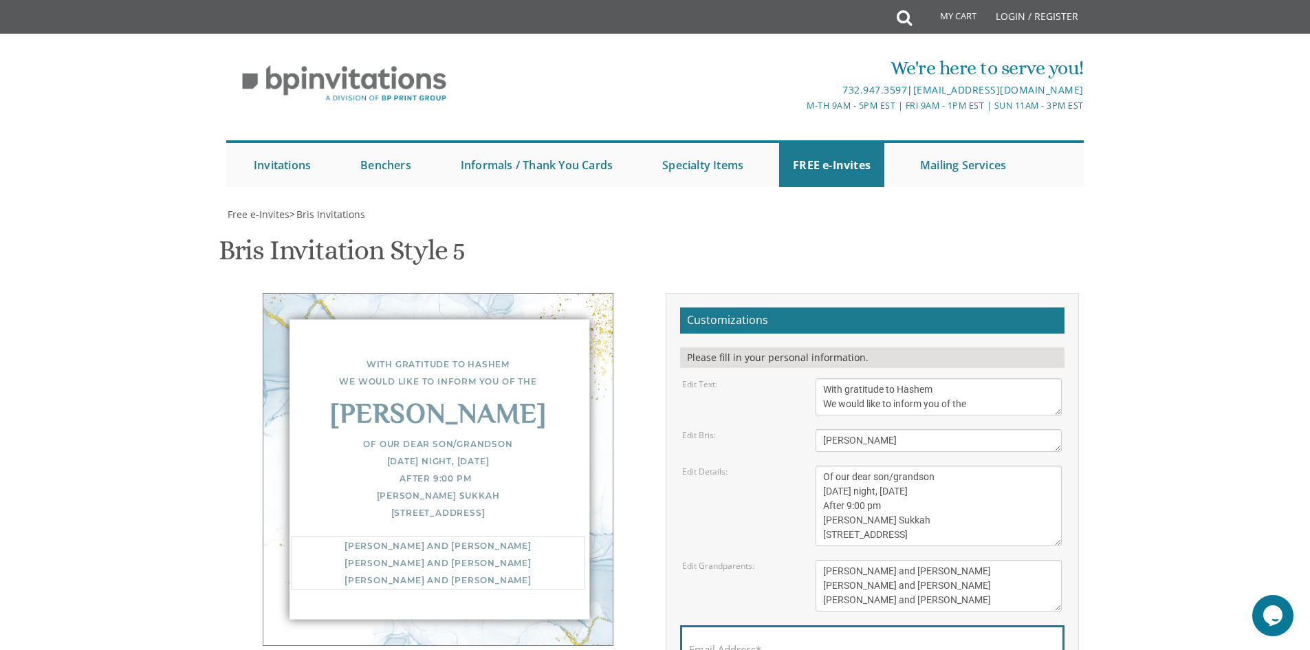
drag, startPoint x: 824, startPoint y: 433, endPoint x: 939, endPoint y: 435, distance: 114.9
click at [934, 560] on textarea "[PERSON_NAME] and [PERSON_NAME] [PERSON_NAME] and [PERSON_NAME] [PERSON_NAME] a…" at bounding box center [939, 586] width 246 height 52
drag, startPoint x: 823, startPoint y: 446, endPoint x: 911, endPoint y: 451, distance: 87.5
click at [907, 560] on textarea "[PERSON_NAME] and [PERSON_NAME] [PERSON_NAME] and [PERSON_NAME] [PERSON_NAME] a…" at bounding box center [939, 586] width 246 height 52
drag, startPoint x: 825, startPoint y: 462, endPoint x: 924, endPoint y: 463, distance: 99.0
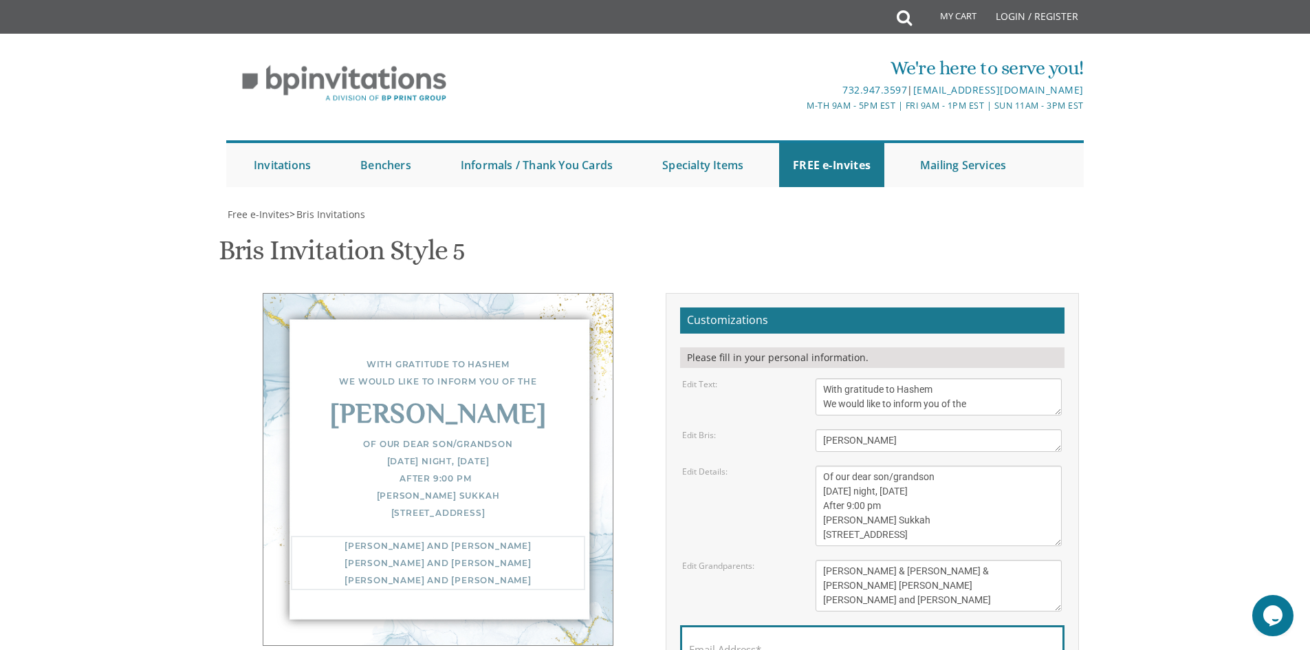
click at [924, 560] on textarea "[PERSON_NAME] and [PERSON_NAME] [PERSON_NAME] and [PERSON_NAME] [PERSON_NAME] a…" at bounding box center [939, 586] width 246 height 52
type textarea "Yossi & Simi Rothman Aaron & Prel Leah Rothman Sruli & Malky Frischman"
click at [726, 642] on label "Email Address*" at bounding box center [725, 649] width 72 height 14
click at [726, 649] on input "Email Address*" at bounding box center [872, 657] width 367 height 17
type input "[EMAIL_ADDRESS][DOMAIN_NAME]"
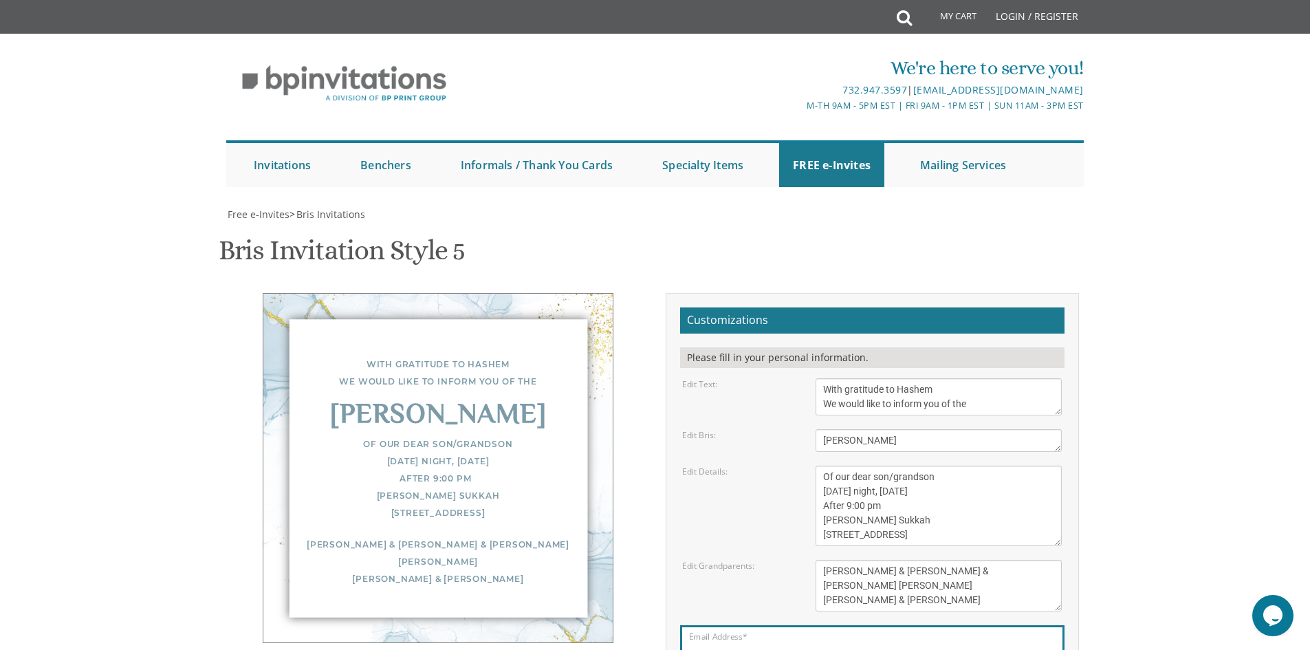
click at [1025, 133] on div "Submit Invitations Weddings Bar Mitzvah Bat Mitzvah Wedding Minis Kiddush Minis…" at bounding box center [656, 163] width 860 height 61
click at [867, 560] on textarea "[PERSON_NAME] and [PERSON_NAME] [PERSON_NAME] and [PERSON_NAME] [PERSON_NAME] a…" at bounding box center [939, 586] width 246 height 52
type textarea "Yossi & Simi Rothman Aaron & Perel Leah Rothman Sruli & Malky Frischman"
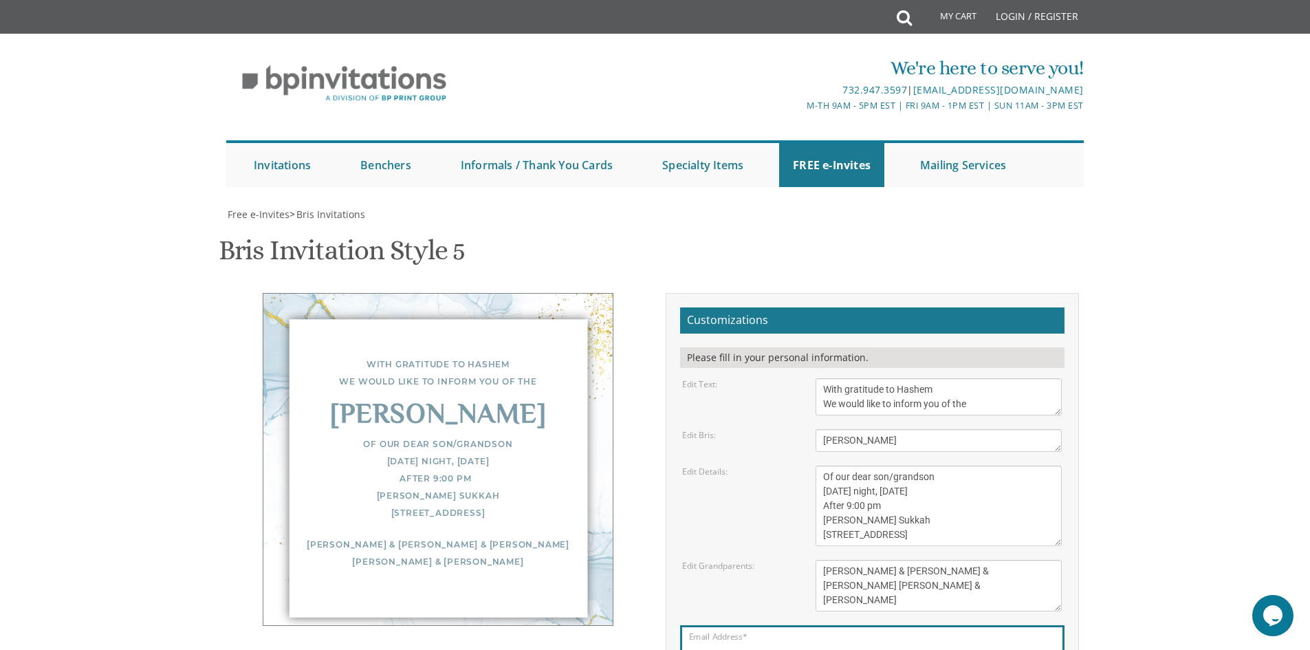
click at [808, 649] on input "[EMAIL_ADDRESS][DOMAIN_NAME]" at bounding box center [872, 657] width 367 height 17
drag, startPoint x: 734, startPoint y: 574, endPoint x: 741, endPoint y: 575, distance: 6.9
click at [1030, 208] on div "Free e-Invites > Bris Invitations" at bounding box center [655, 215] width 858 height 14
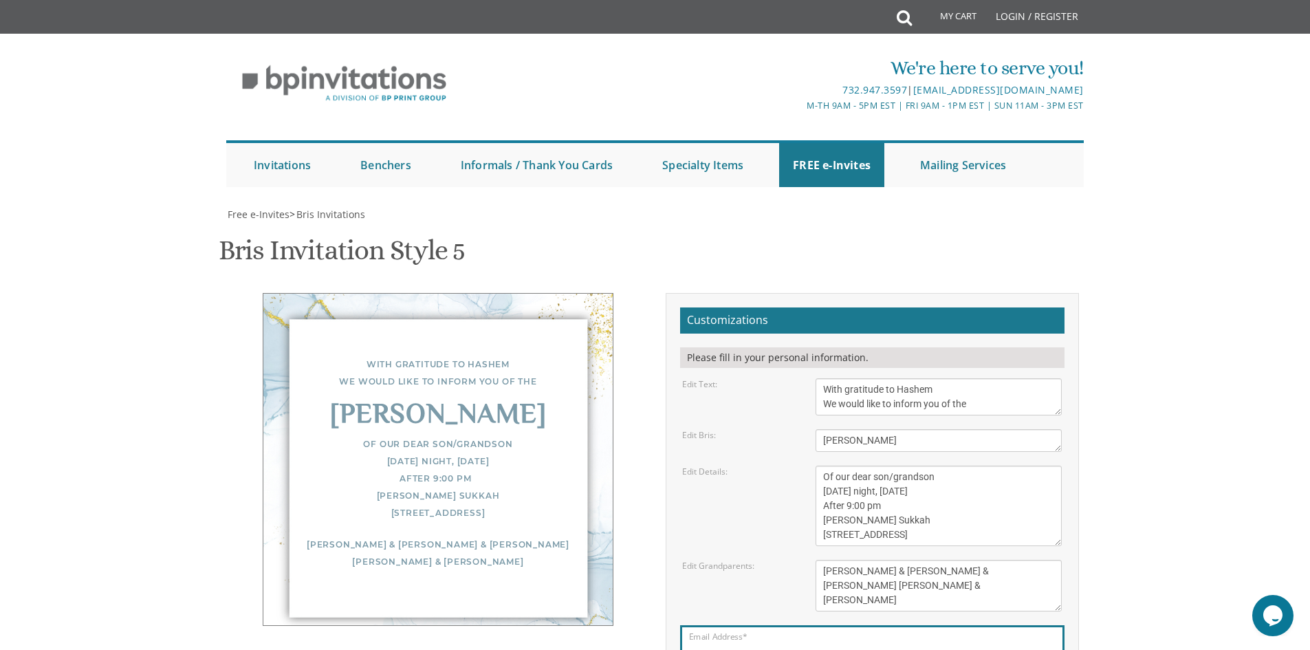
click at [1138, 475] on body "My Cart Total: View Cart Item(s) Submit My Cart Total: View Cart Item(s) Login …" at bounding box center [655, 561] width 1310 height 1122
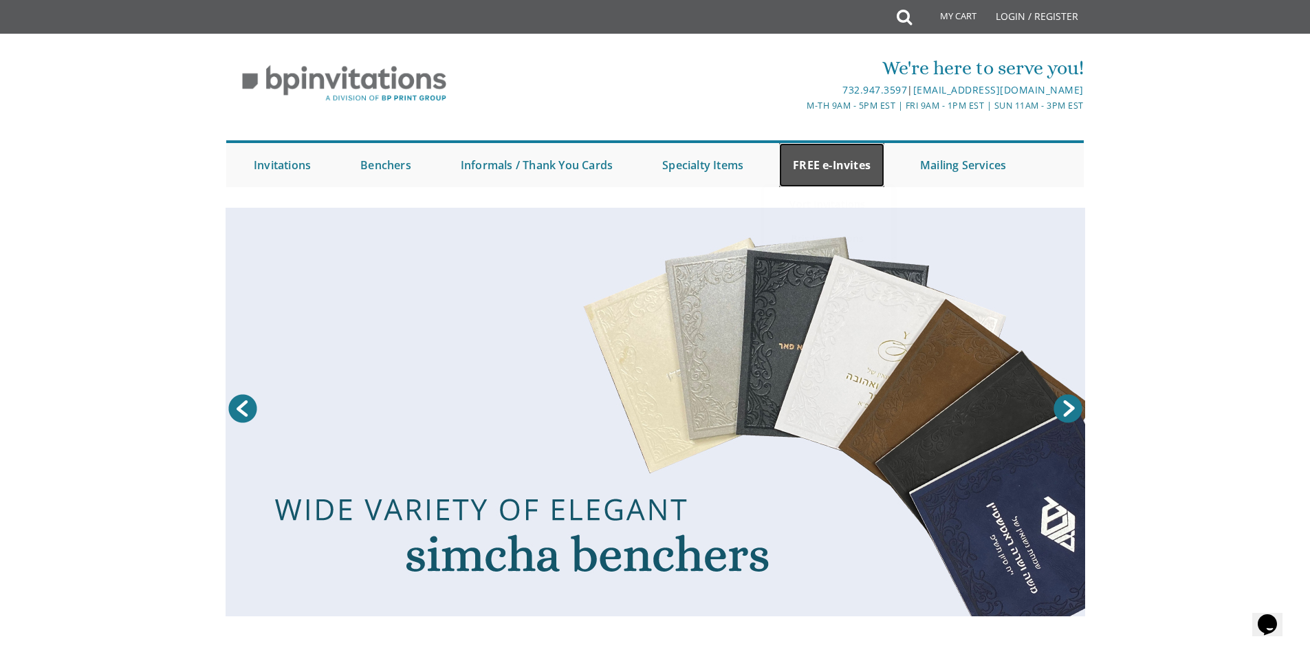
click at [814, 164] on link "FREE e-Invites" at bounding box center [831, 165] width 105 height 44
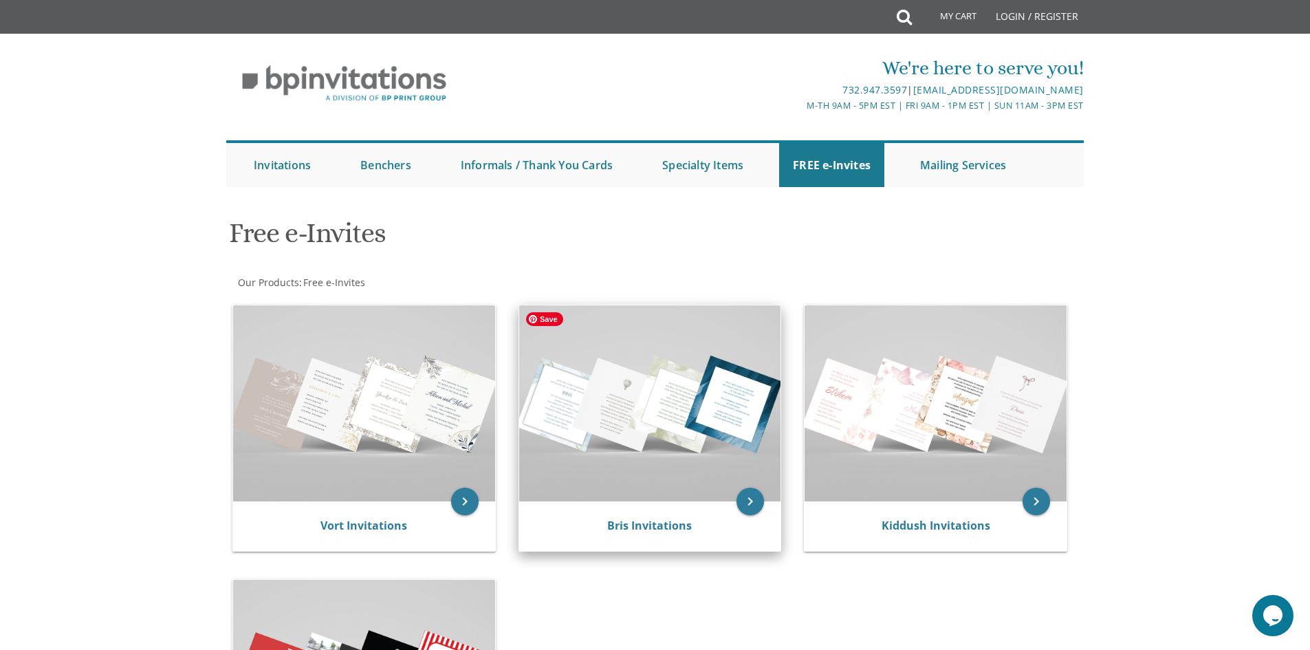
click at [647, 472] on img at bounding box center [650, 403] width 262 height 196
click at [649, 444] on img at bounding box center [650, 403] width 262 height 196
click at [647, 527] on link "Bris Invitations" at bounding box center [649, 525] width 85 height 15
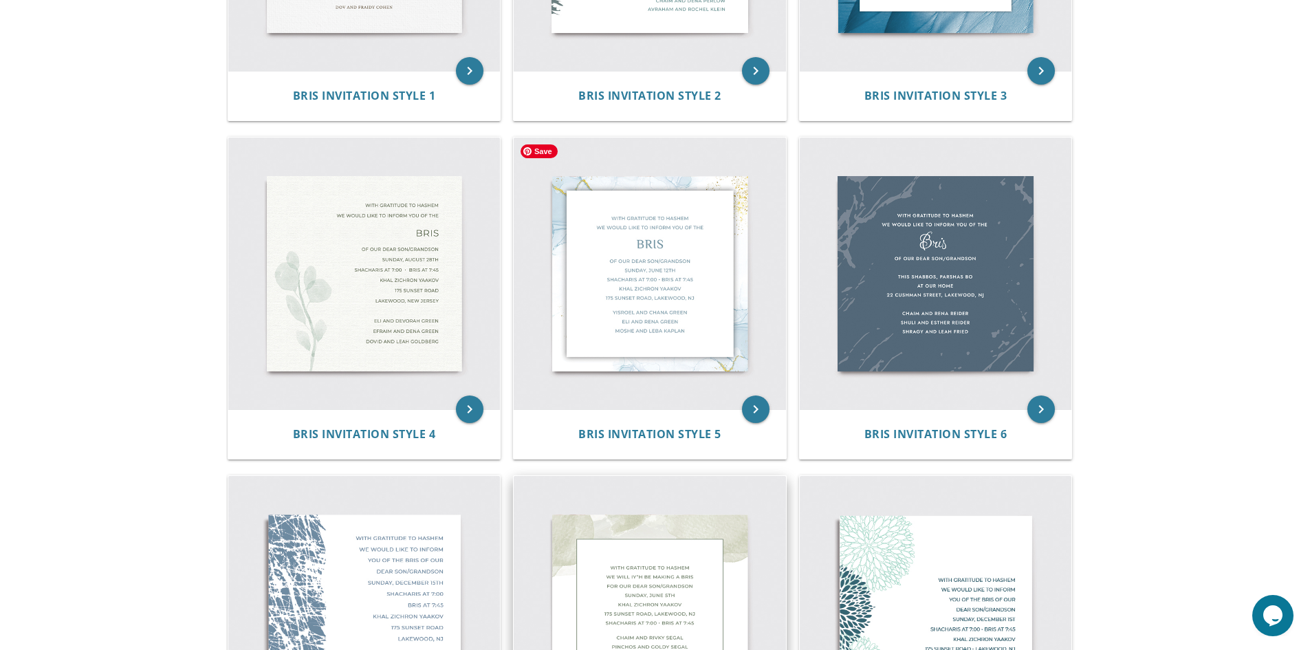
scroll to position [550, 0]
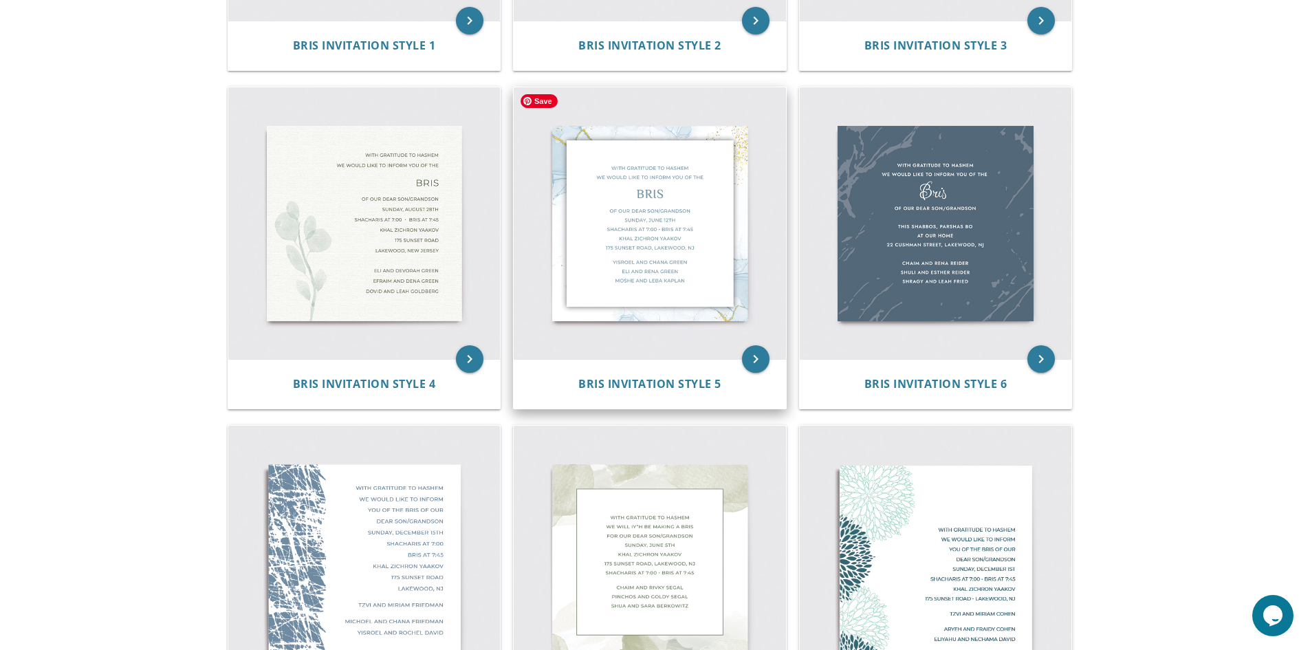
click at [688, 254] on img at bounding box center [650, 223] width 272 height 272
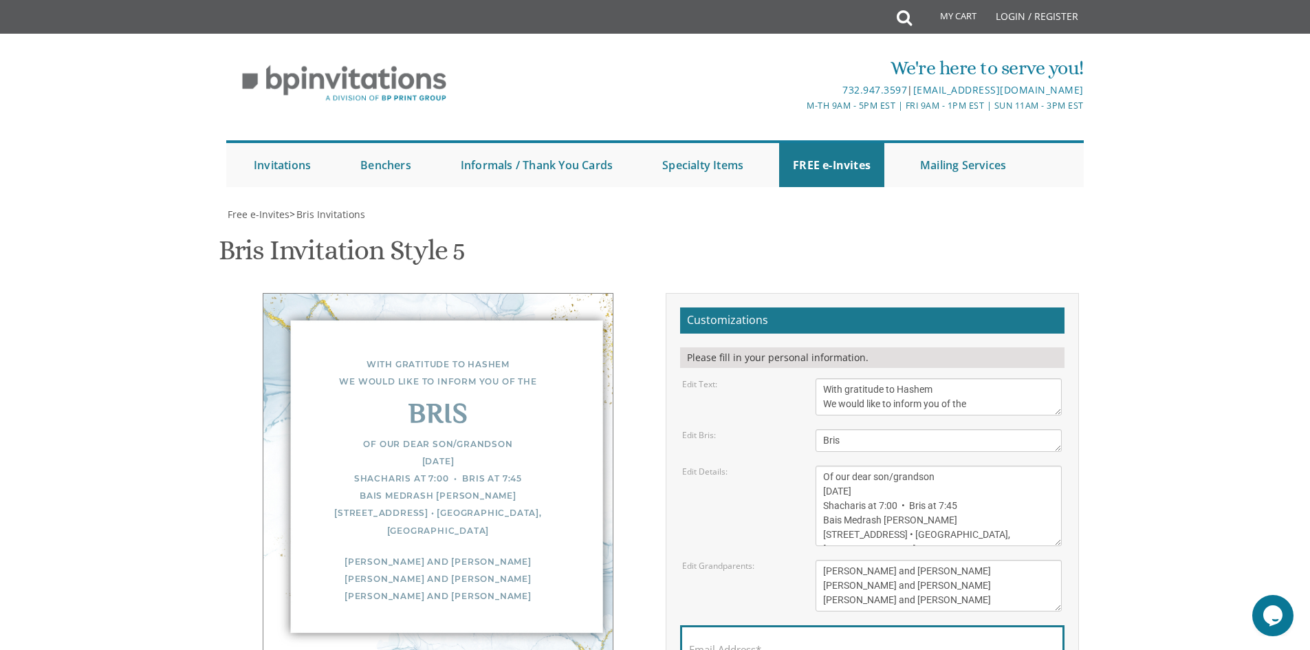
scroll to position [138, 0]
drag, startPoint x: 845, startPoint y: 305, endPoint x: 809, endPoint y: 305, distance: 35.8
click at [809, 429] on div "Bris" at bounding box center [938, 440] width 267 height 23
type textarea "[PERSON_NAME]"
drag, startPoint x: 824, startPoint y: 353, endPoint x: 855, endPoint y: 348, distance: 31.4
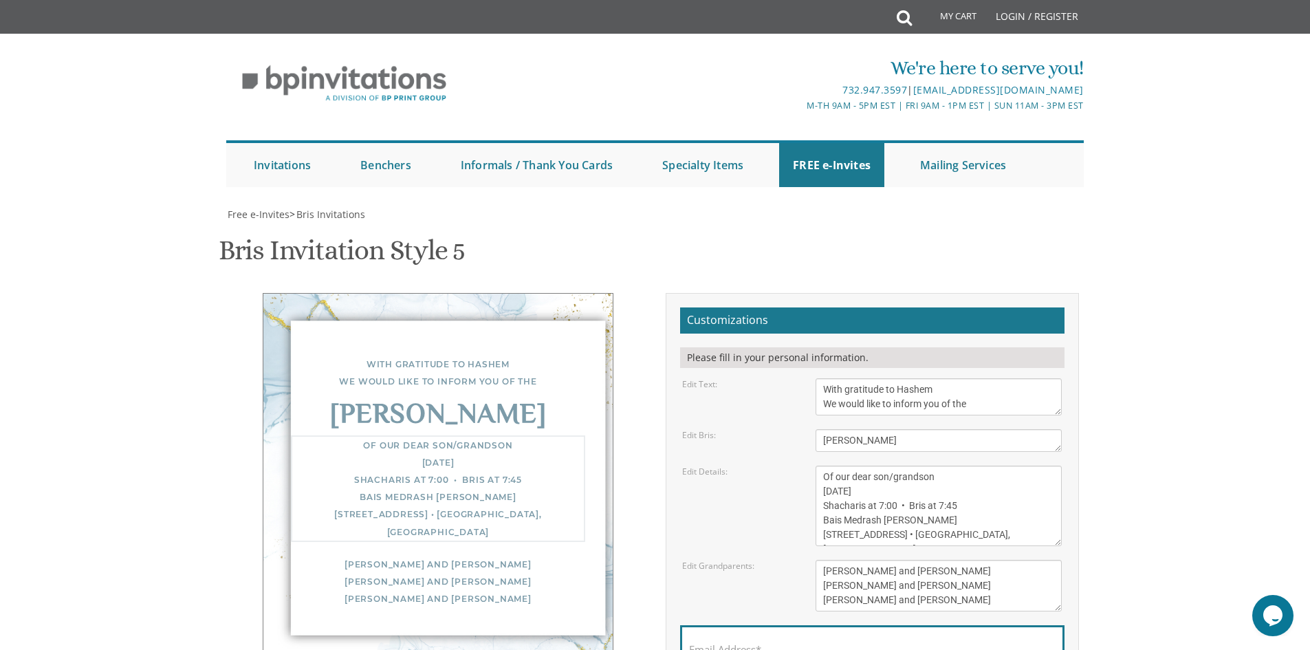
click at [855, 466] on textarea "Of our dear son/grandson [DATE] Shacharis at 7:00 • Bris at 7:45 Bais Medrash […" at bounding box center [939, 506] width 246 height 80
drag, startPoint x: 876, startPoint y: 354, endPoint x: 908, endPoint y: 355, distance: 32.3
click at [908, 466] on textarea "Of our dear son/grandson [DATE] Shacharis at 7:00 • Bris at 7:45 Bais Medrash […" at bounding box center [939, 506] width 246 height 80
click at [928, 466] on textarea "Of our dear son/grandson [DATE] Shacharis at 7:00 • Bris at 7:45 Bais Medrash […" at bounding box center [939, 506] width 246 height 80
drag, startPoint x: 824, startPoint y: 365, endPoint x: 957, endPoint y: 374, distance: 133.0
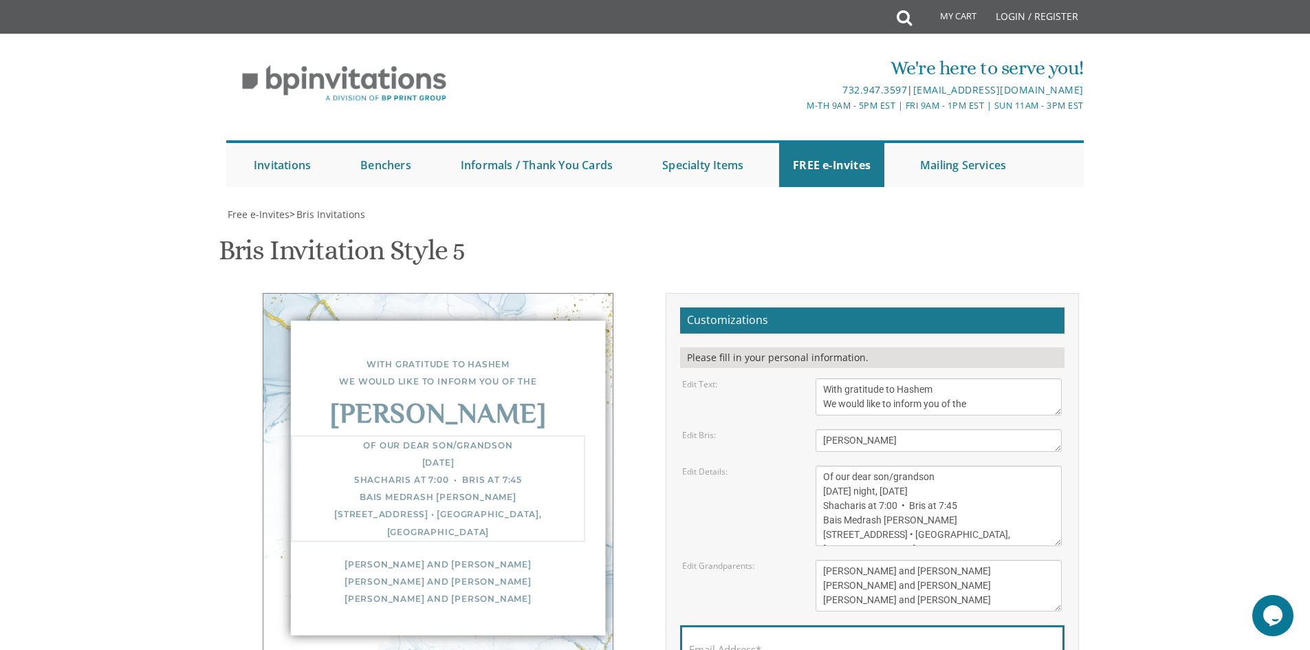
click at [957, 466] on textarea "Of our dear son/grandson [DATE] Shacharis at 7:00 • Bris at 7:45 Bais Medrash […" at bounding box center [939, 506] width 246 height 80
drag, startPoint x: 823, startPoint y: 382, endPoint x: 930, endPoint y: 388, distance: 107.5
click at [930, 466] on textarea "Of our dear son/grandson [DATE] Shacharis at 7:00 • Bris at 7:45 Bais Medrash […" at bounding box center [939, 506] width 246 height 80
drag, startPoint x: 823, startPoint y: 329, endPoint x: 985, endPoint y: 330, distance: 161.6
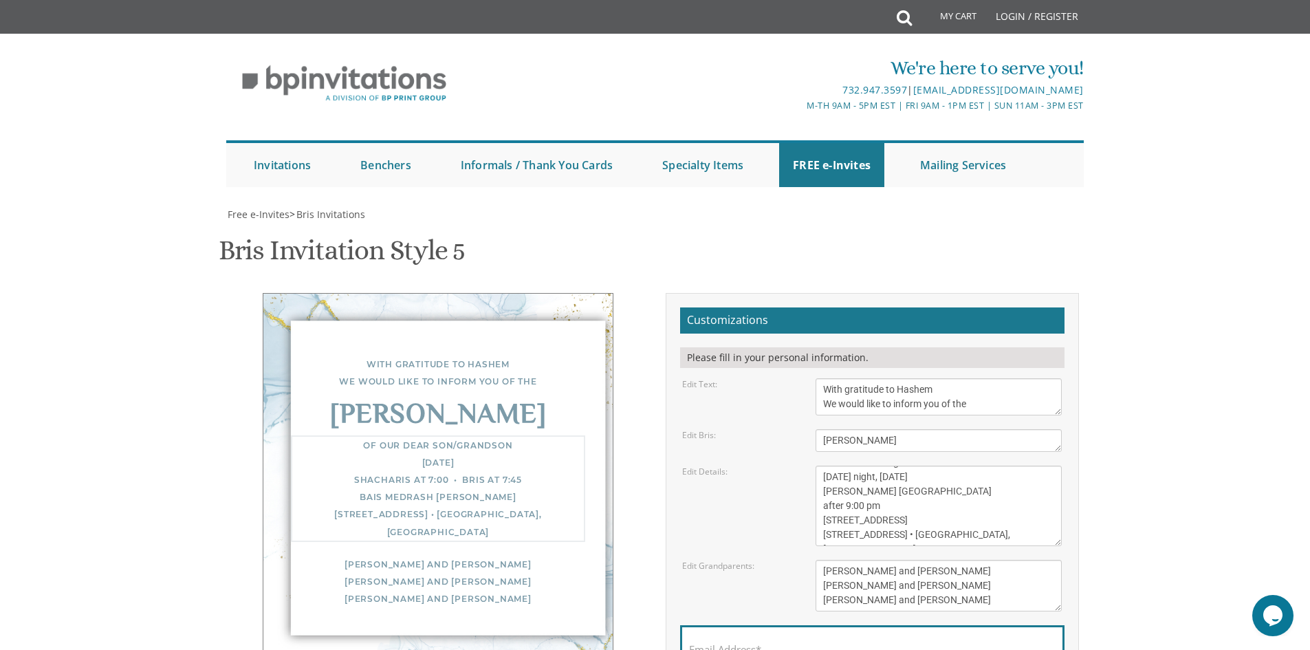
click at [985, 466] on textarea "Of our dear son/grandson [DATE] Shacharis at 7:00 • Bris at 7:45 Bais Medrash […" at bounding box center [939, 506] width 246 height 80
type textarea "Of our dear son/grandson [DATE] night, [DATE] [PERSON_NAME] [GEOGRAPHIC_DATA] a…"
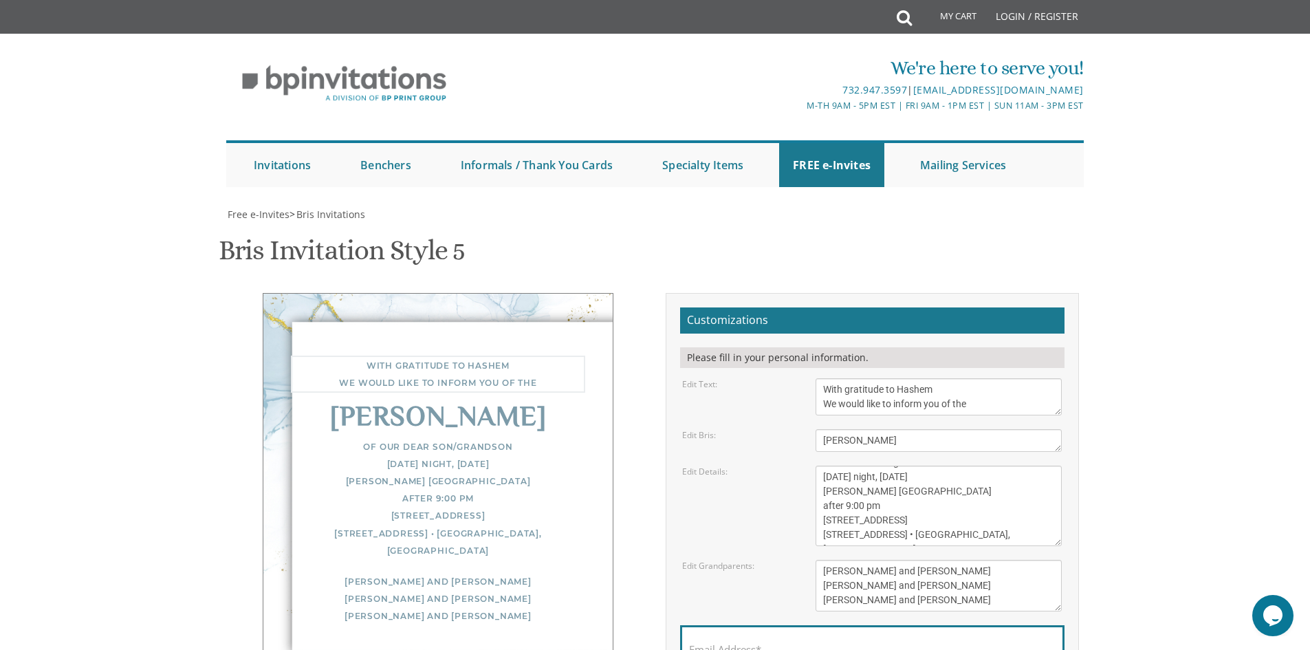
drag, startPoint x: 897, startPoint y: 198, endPoint x: 924, endPoint y: 199, distance: 26.9
click at [924, 378] on textarea "With gratitude to Hashem We would like to inform you of the" at bounding box center [939, 396] width 246 height 37
drag, startPoint x: 940, startPoint y: 199, endPoint x: 950, endPoint y: 199, distance: 10.3
click at [950, 378] on textarea "With gratitude to Hashem We would like to inform you of the" at bounding box center [939, 396] width 246 height 37
type textarea "With gratitude to Hashem We would like to invite you to the"
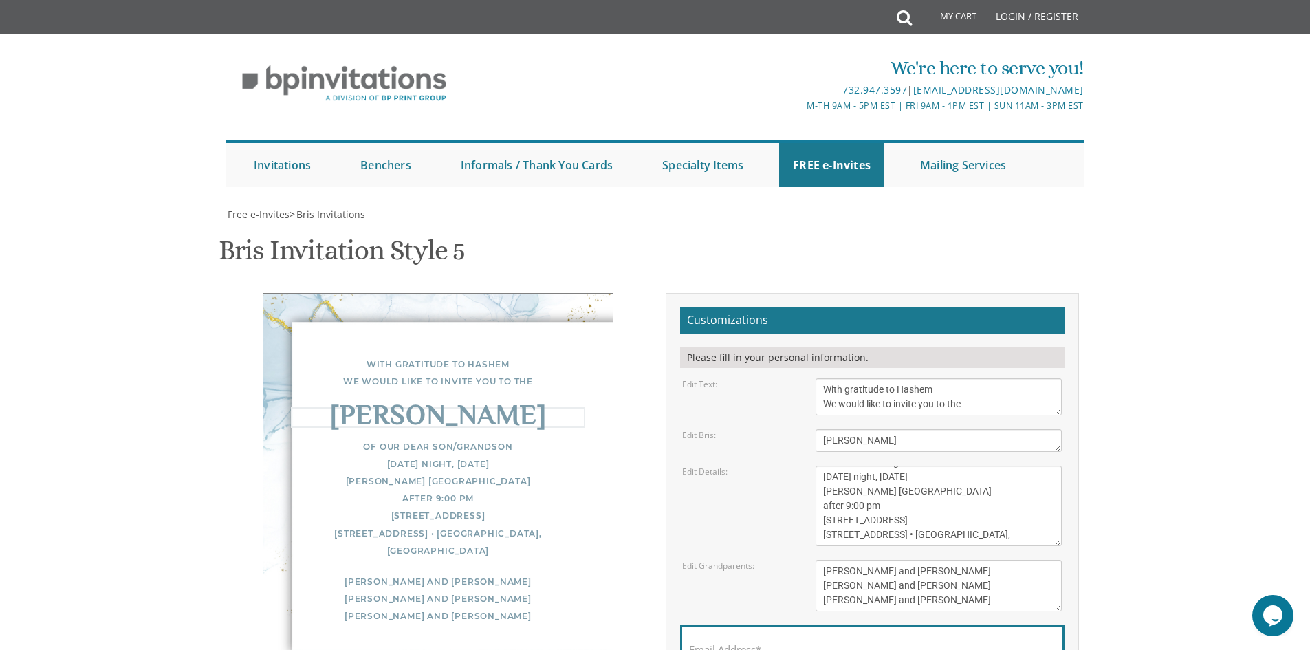
click at [921, 429] on textarea "Bris" at bounding box center [939, 440] width 246 height 23
drag, startPoint x: 980, startPoint y: 326, endPoint x: 820, endPoint y: 322, distance: 160.3
click at [820, 466] on textarea "Of our dear son/grandson [DATE] Shacharis at 7:00 • Bris at 7:45 Bais Medrash […" at bounding box center [939, 506] width 246 height 80
type textarea "Of our dear son/grandson [DATE] night, [DATE] [PERSON_NAME] [GEOGRAPHIC_DATA] a…"
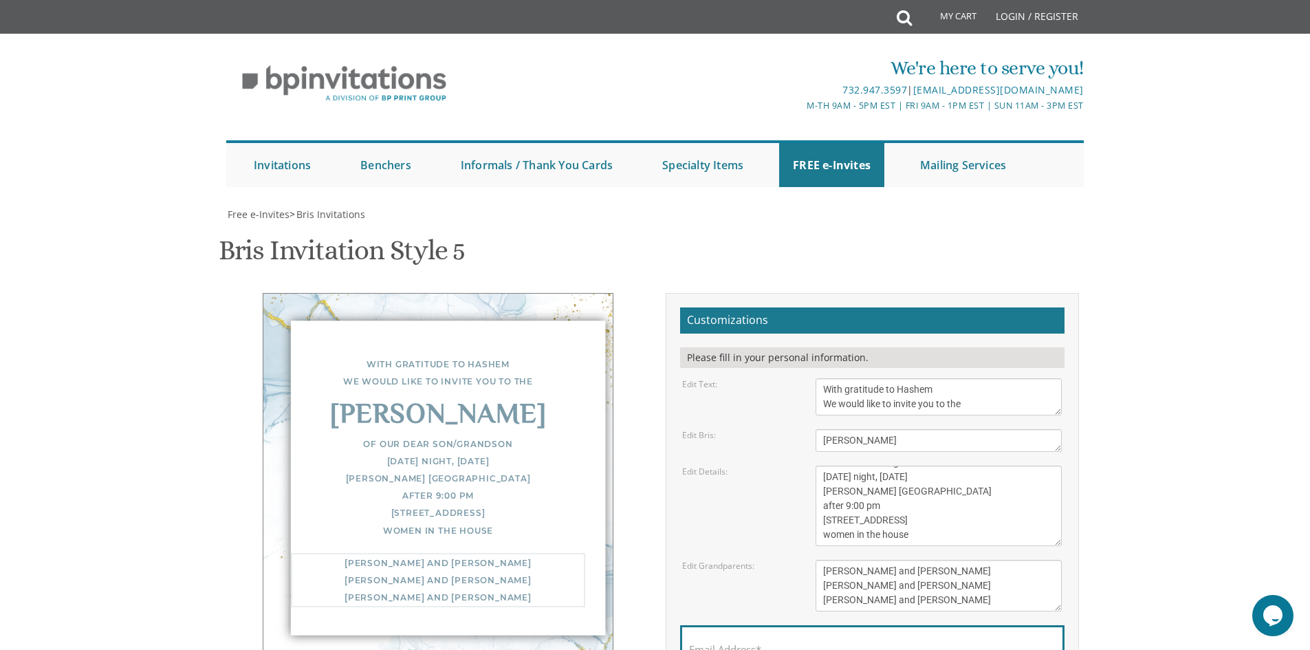
click at [955, 560] on textarea "[PERSON_NAME] and [PERSON_NAME] [PERSON_NAME] and [PERSON_NAME] [PERSON_NAME] a…" at bounding box center [939, 586] width 246 height 52
drag, startPoint x: 820, startPoint y: 365, endPoint x: 937, endPoint y: 369, distance: 117.0
click at [933, 560] on textarea "[PERSON_NAME] and [PERSON_NAME] [PERSON_NAME] and [PERSON_NAME] [PERSON_NAME] a…" at bounding box center [939, 586] width 246 height 52
type textarea "[PERSON_NAME] & [PERSON_NAME] & [PERSON_NAME] [PERSON_NAME] & [PERSON_NAME] [PE…"
click at [754, 642] on label "Email Address*" at bounding box center [725, 649] width 72 height 14
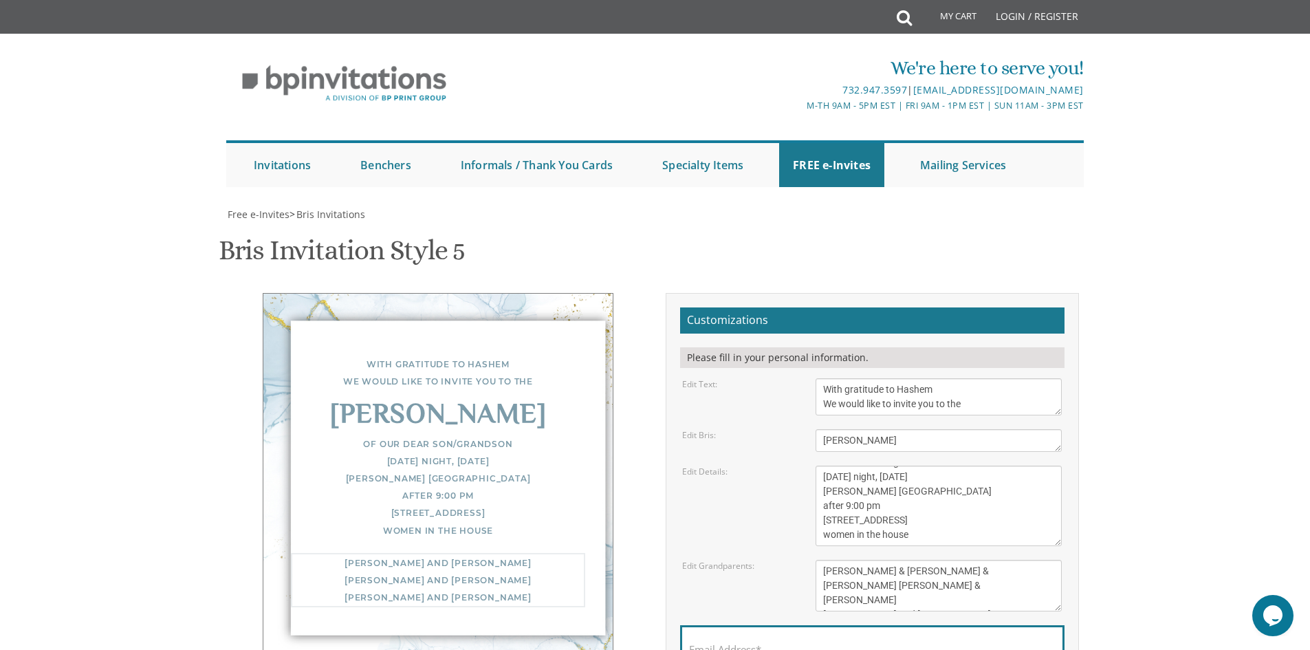
click at [754, 649] on input "Email Address*" at bounding box center [872, 657] width 367 height 17
type input "[EMAIL_ADDRESS][DOMAIN_NAME]"
click at [840, 560] on textarea "[PERSON_NAME] and [PERSON_NAME] [PERSON_NAME] and [PERSON_NAME] [PERSON_NAME] a…" at bounding box center [939, 586] width 246 height 52
click at [750, 560] on div "Edit Grandparents: [PERSON_NAME] and [PERSON_NAME] [PERSON_NAME] and [PERSON_NA…" at bounding box center [872, 586] width 400 height 52
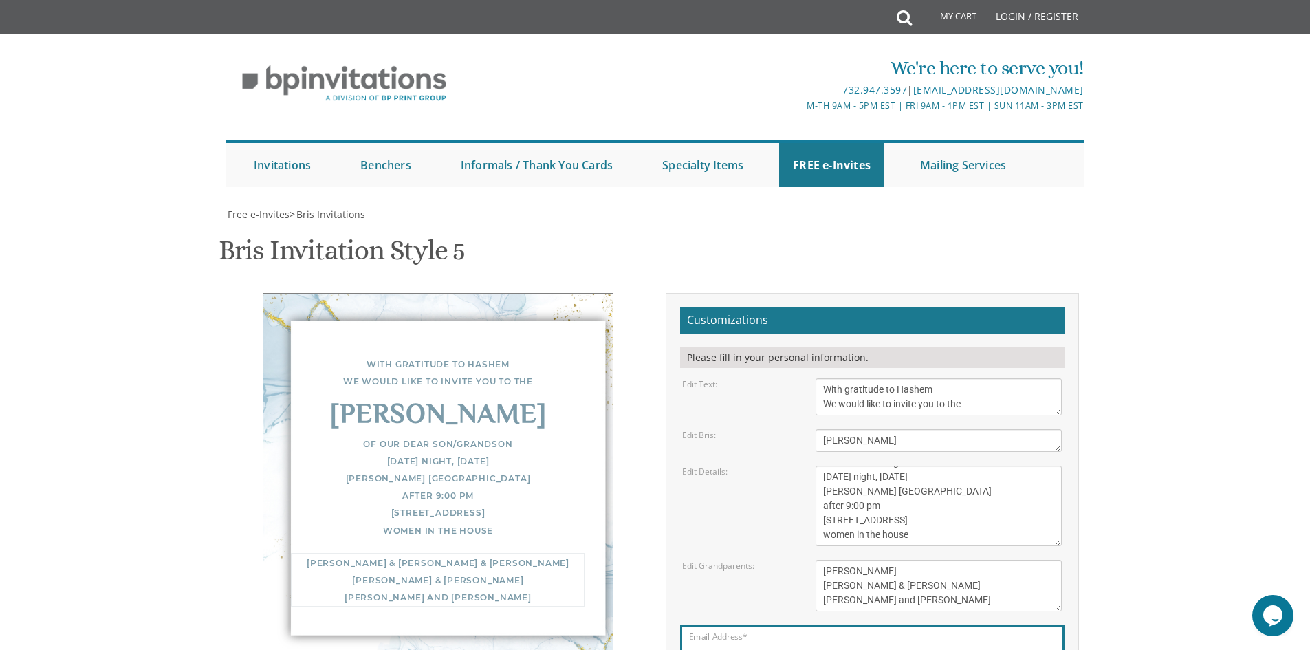
drag, startPoint x: 822, startPoint y: 325, endPoint x: 946, endPoint y: 325, distance: 123.8
click at [946, 560] on textarea "[PERSON_NAME] and [PERSON_NAME] [PERSON_NAME] and [PERSON_NAME] [PERSON_NAME] a…" at bounding box center [939, 586] width 246 height 52
type textarea "[PERSON_NAME] & [PERSON_NAME] & [PERSON_NAME] [PERSON_NAME] & [PERSON_NAME]"
click at [742, 338] on form "Customizations Please fill in your personal information. Edit Text: With gratit…" at bounding box center [872, 520] width 384 height 426
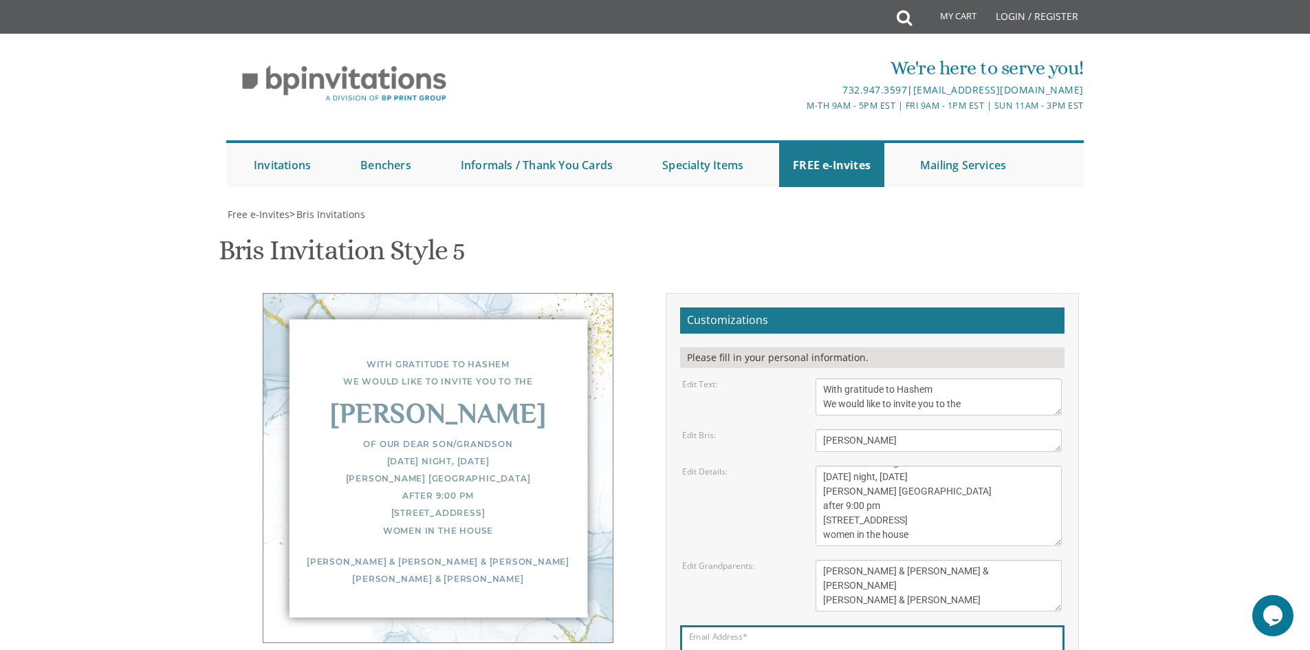
scroll to position [138, 0]
drag, startPoint x: 746, startPoint y: 576, endPoint x: 763, endPoint y: 576, distance: 17.2
